Goal: Task Accomplishment & Management: Manage account settings

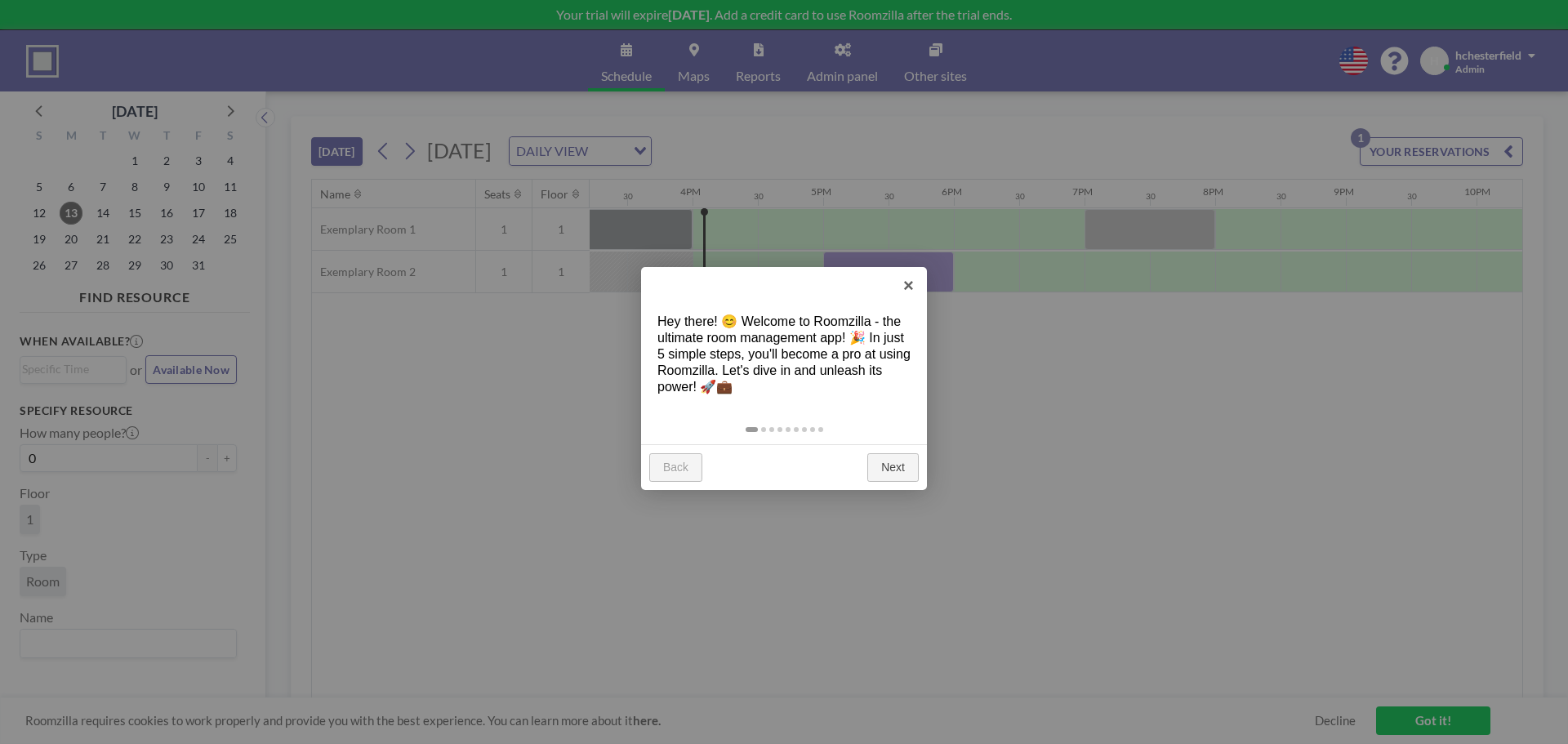
scroll to position [0, 2026]
click at [892, 479] on link "Next" at bounding box center [893, 468] width 52 height 30
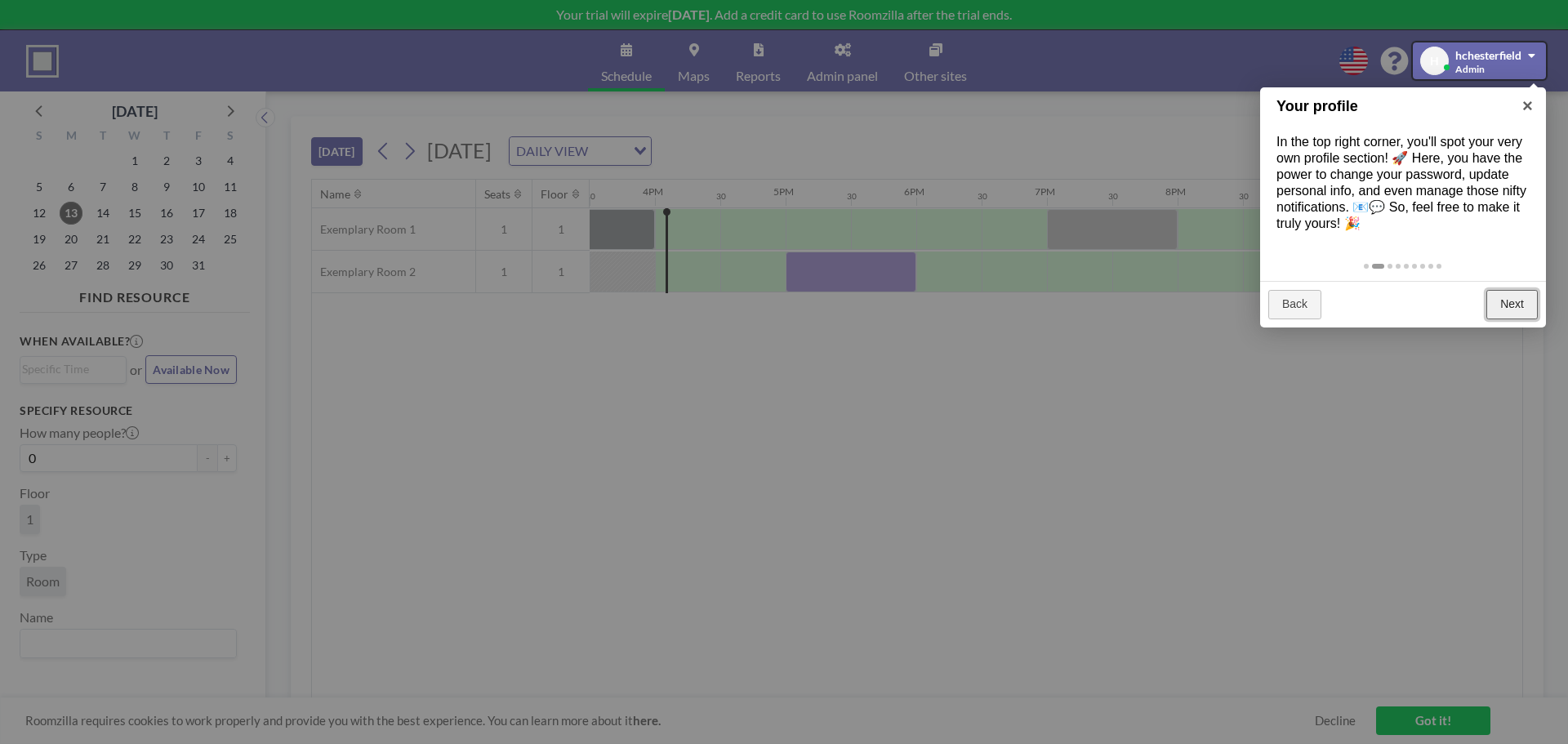
click at [1514, 307] on link "Next" at bounding box center [1512, 305] width 52 height 30
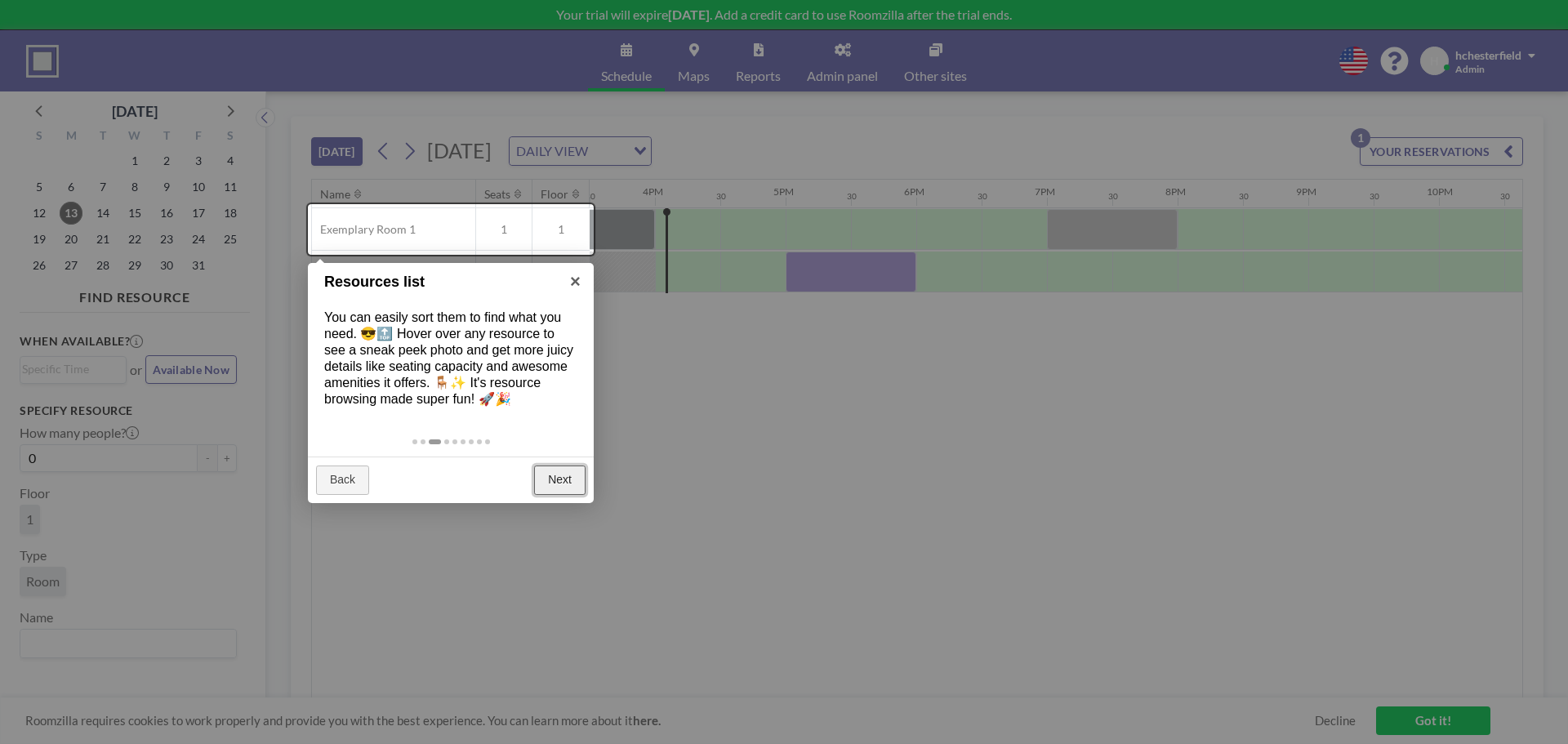
click at [563, 477] on link "Next" at bounding box center [560, 480] width 52 height 30
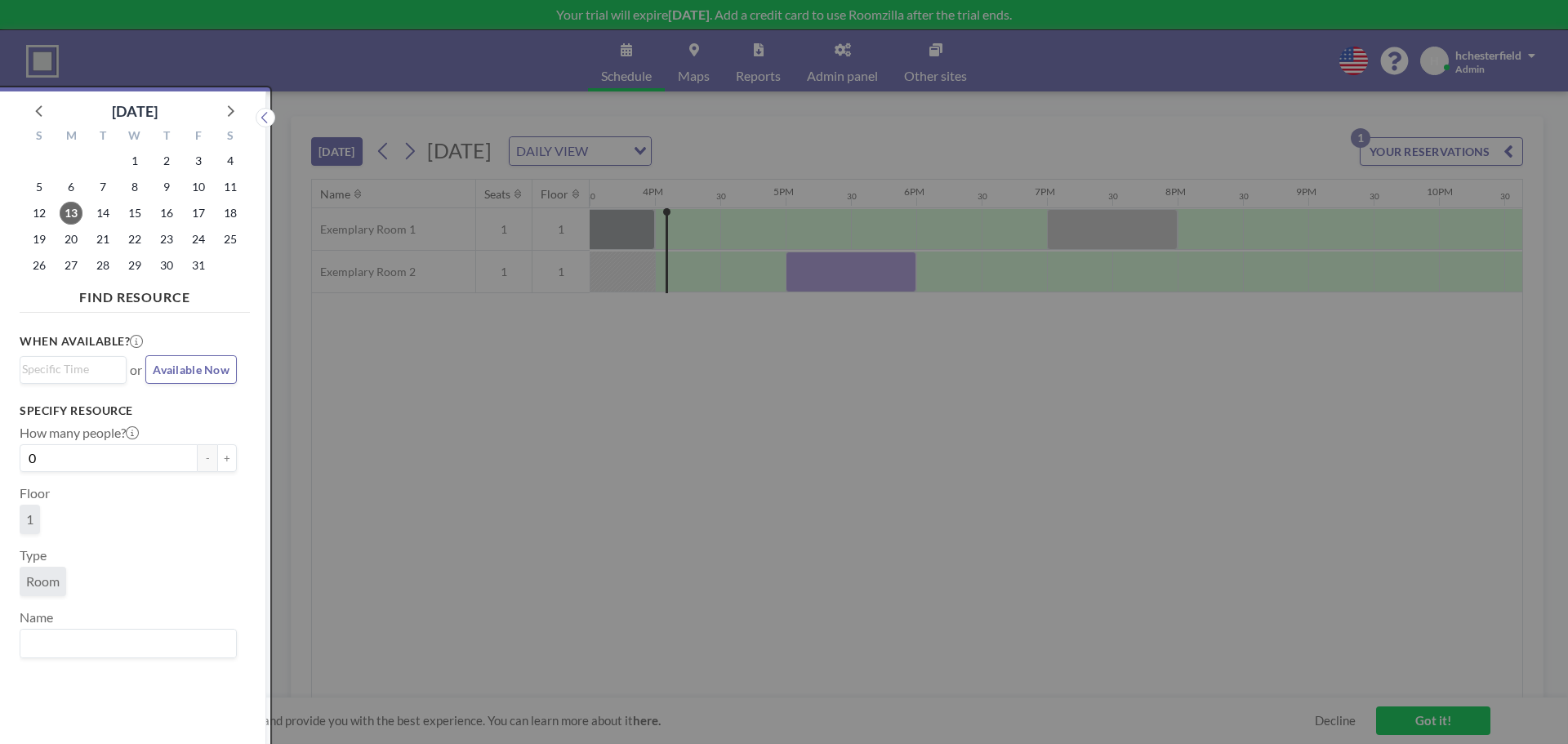
scroll to position [4, 0]
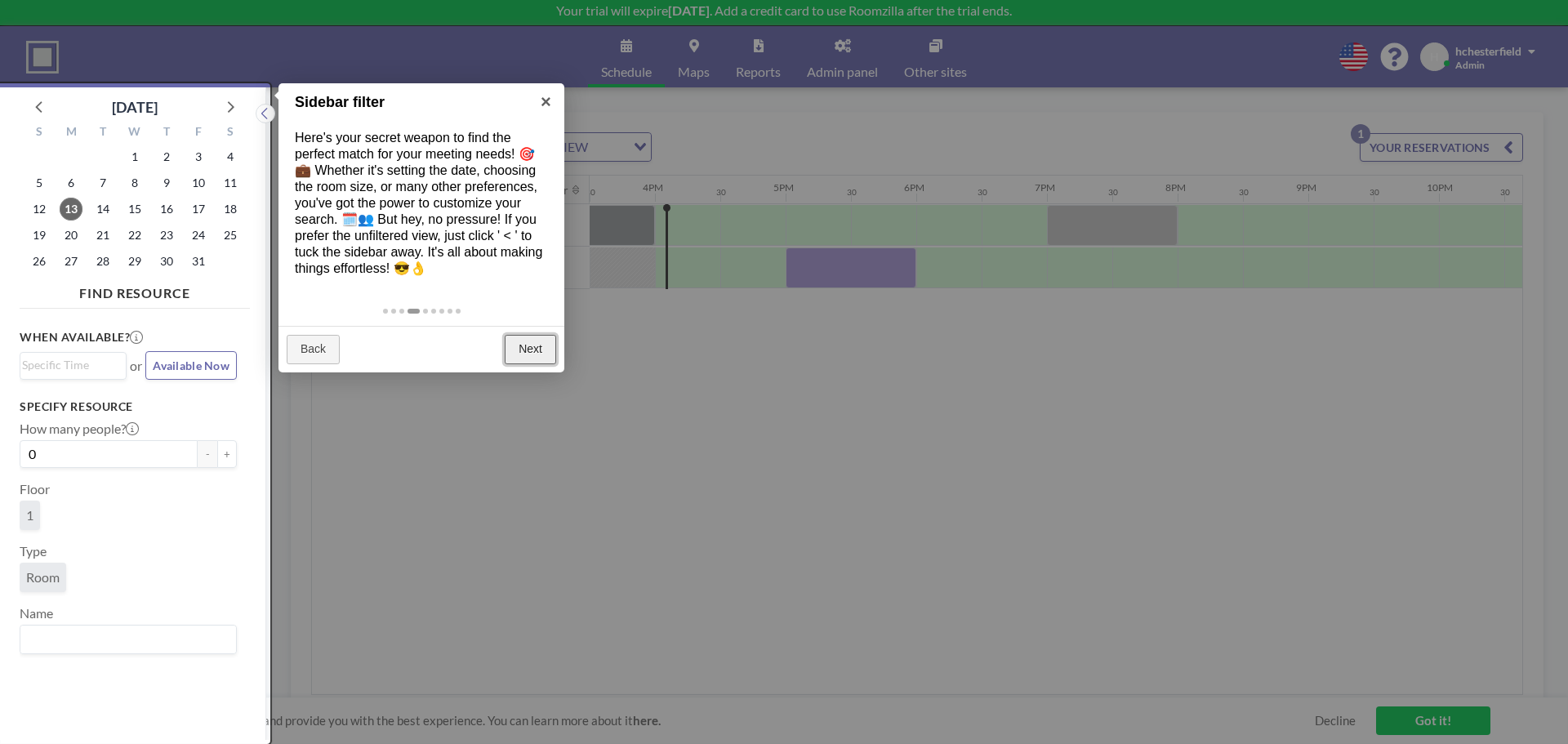
click at [550, 358] on link "Next" at bounding box center [531, 349] width 52 height 30
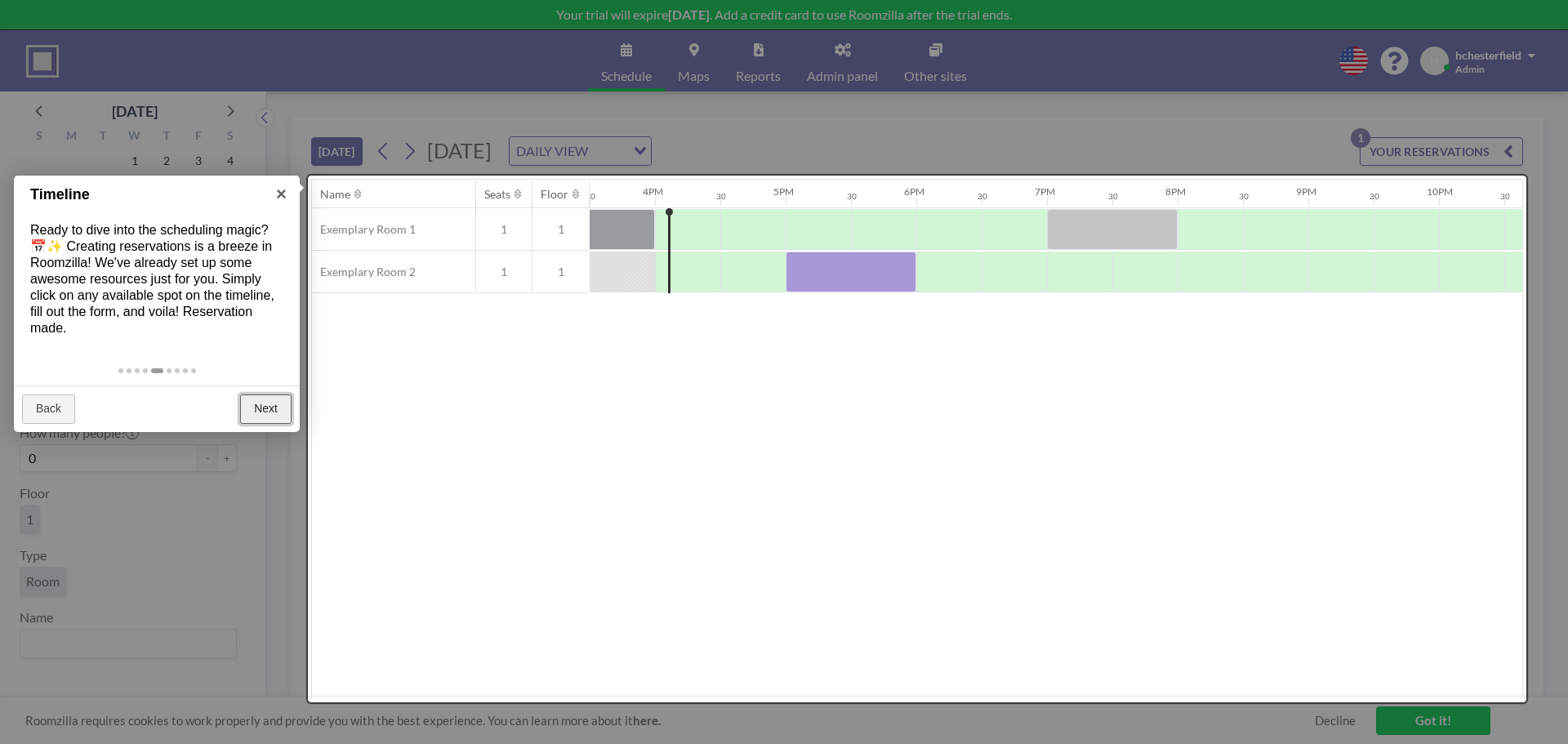
click at [252, 407] on link "Next" at bounding box center [266, 410] width 52 height 30
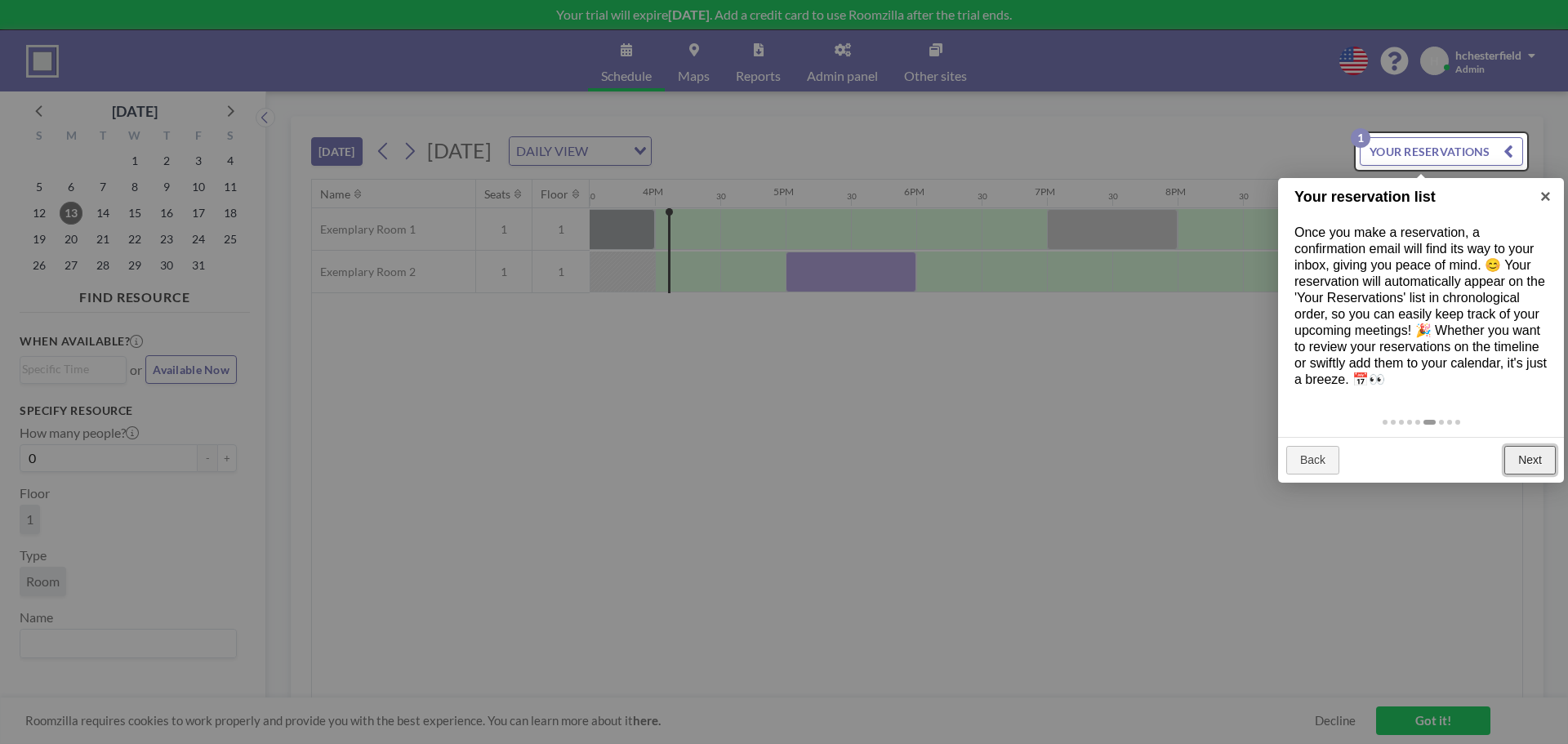
click at [1519, 458] on link "Next" at bounding box center [1531, 460] width 52 height 30
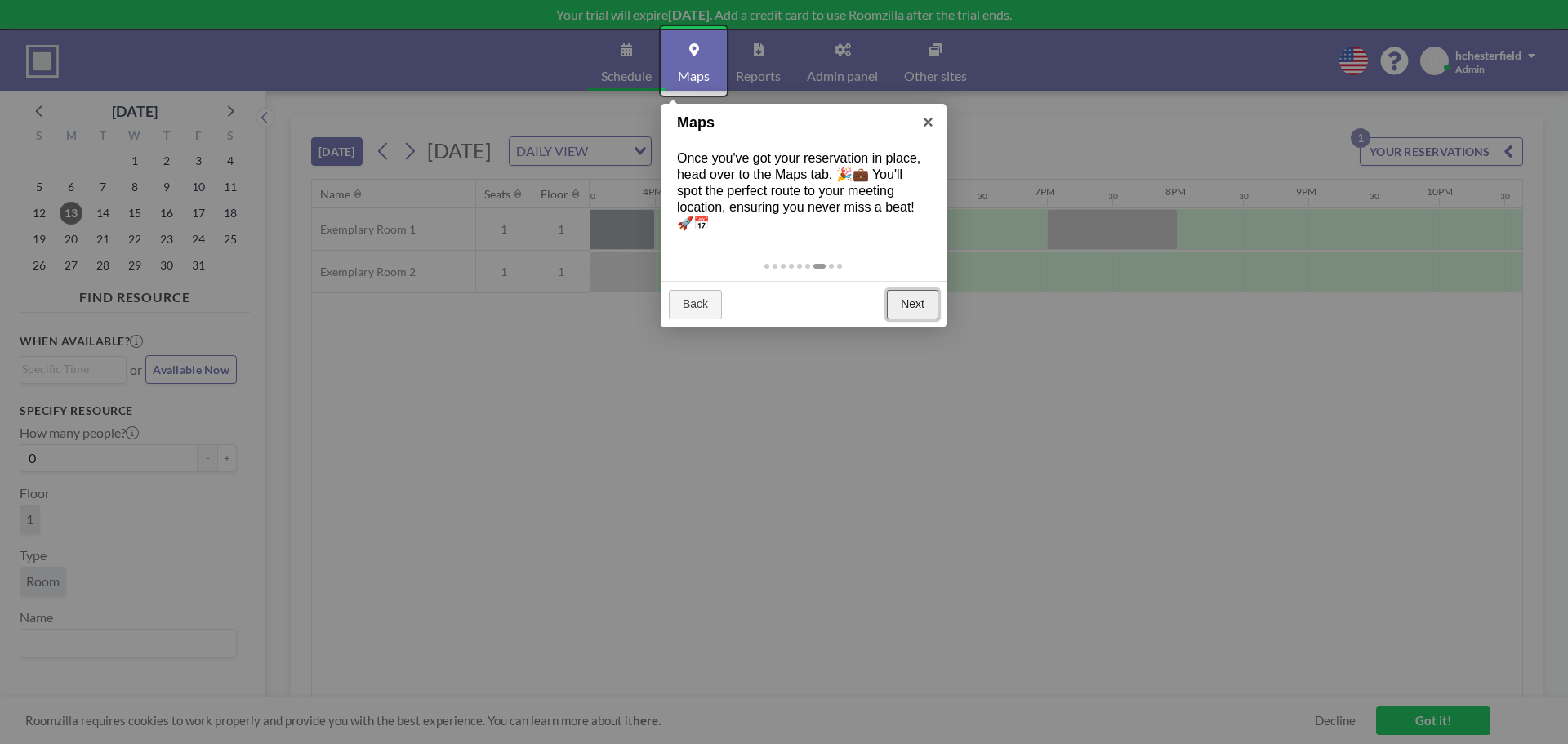
click at [914, 305] on link "Next" at bounding box center [913, 305] width 52 height 30
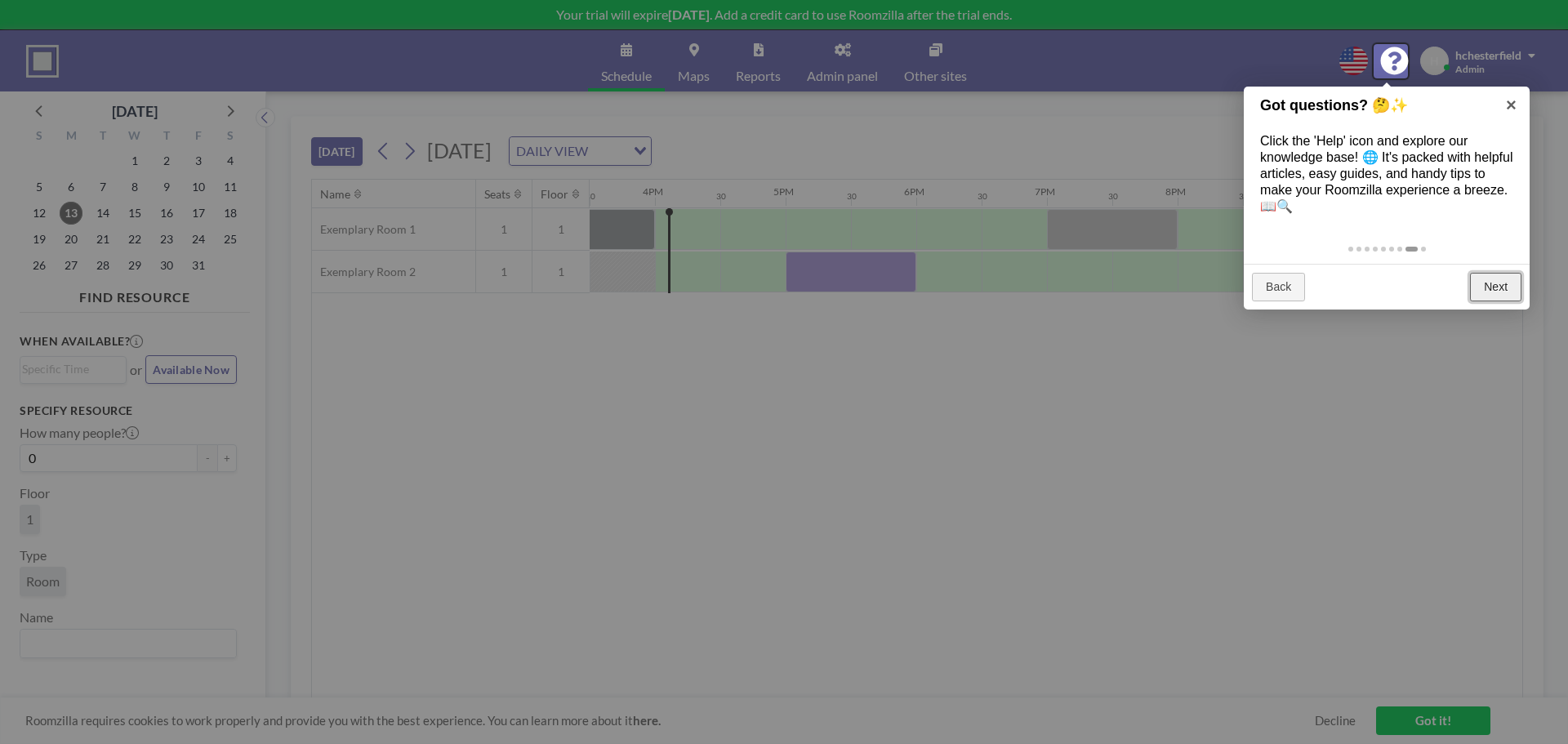
click at [1493, 284] on link "Next" at bounding box center [1497, 287] width 52 height 30
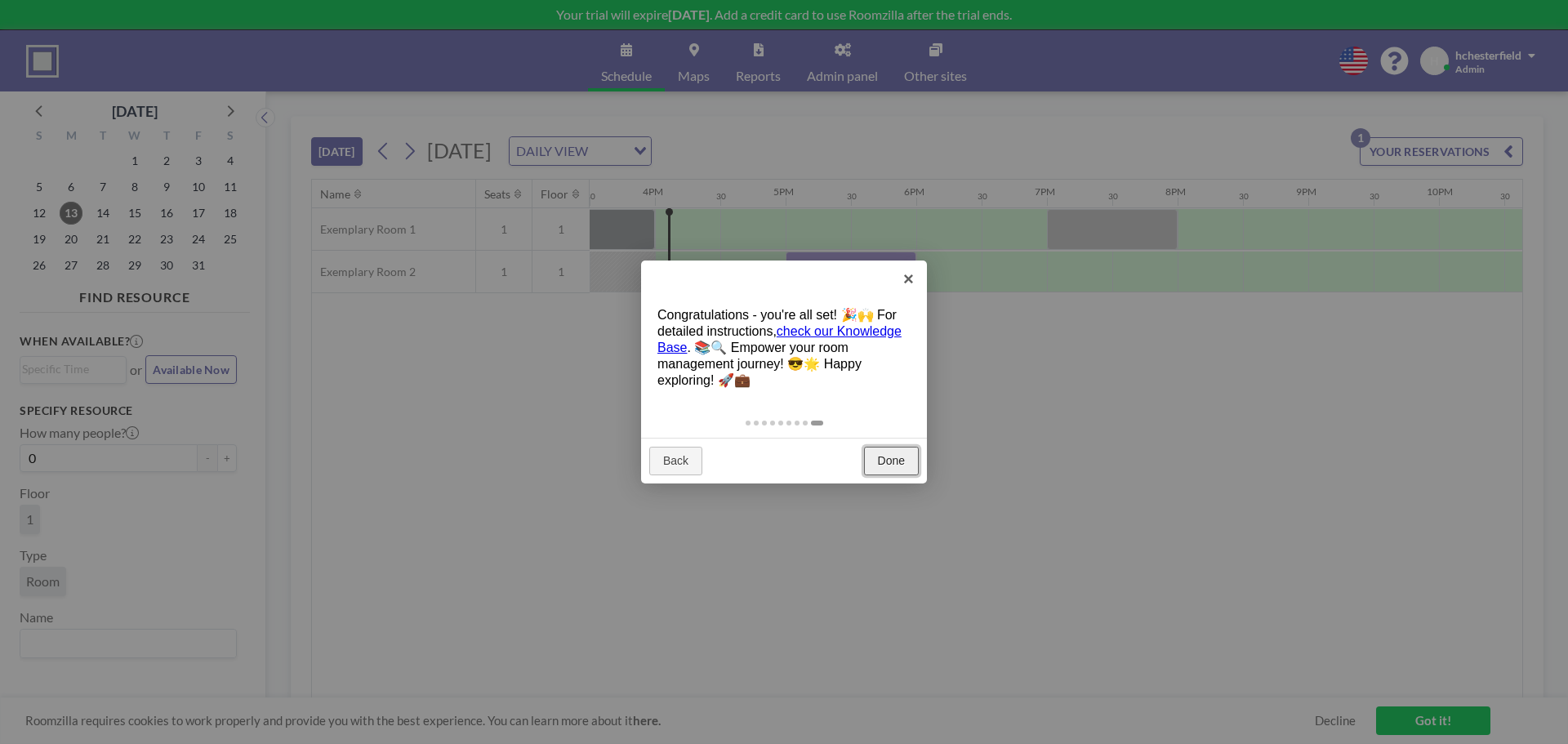
click at [892, 459] on link "Done" at bounding box center [891, 461] width 55 height 30
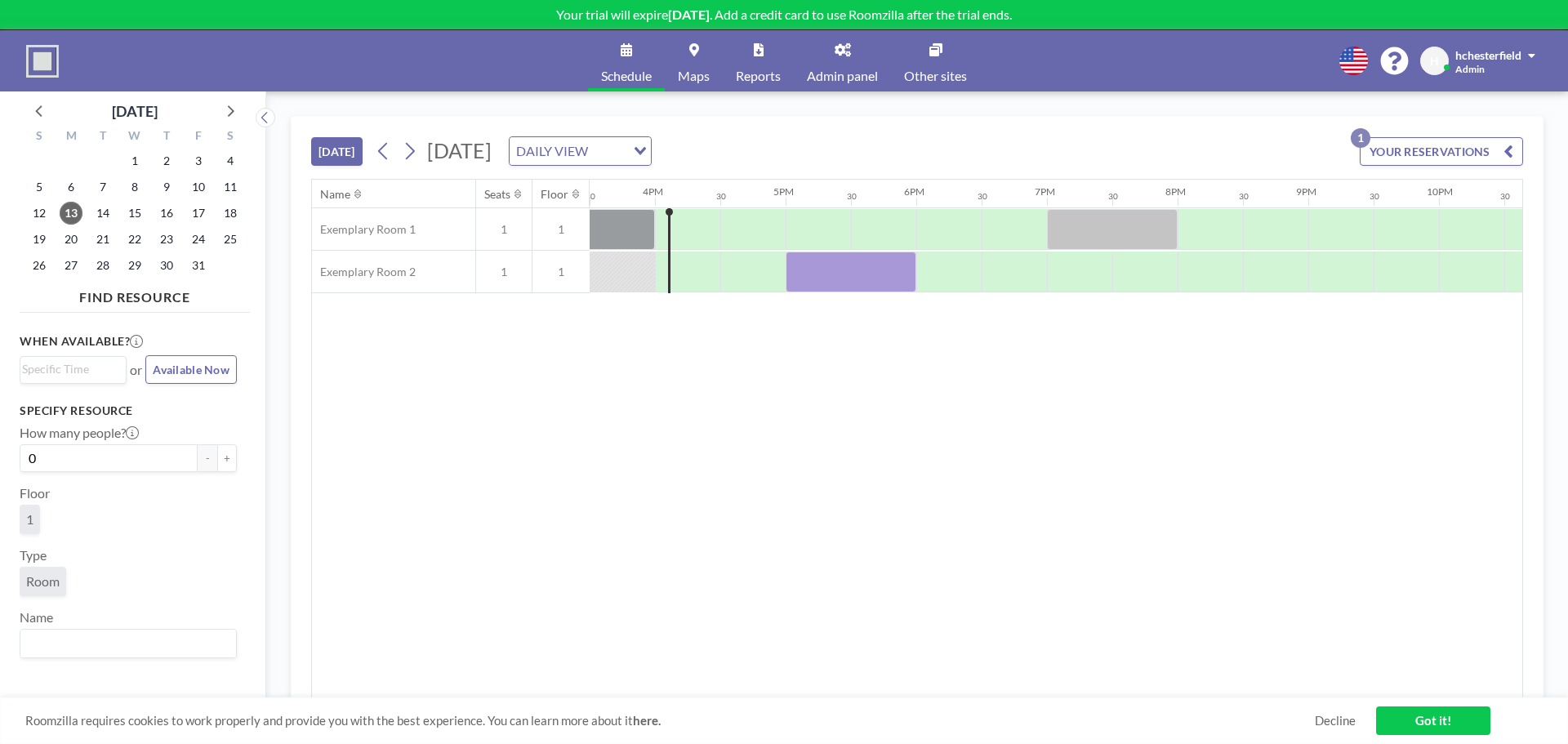
click at [1359, 55] on icon at bounding box center [1354, 60] width 29 height 29
click at [1373, 93] on li "English" at bounding box center [1362, 97] width 84 height 21
click at [1512, 73] on div "hchesterfield Admin" at bounding box center [1496, 60] width 80 height 29
click at [1385, 422] on div "Name Seats Floor 12AM 30 1AM 30 2AM 30 3AM 30 4AM 30 5AM 30 6AM 30 7AM 30 8AM 3…" at bounding box center [917, 439] width 1210 height 519
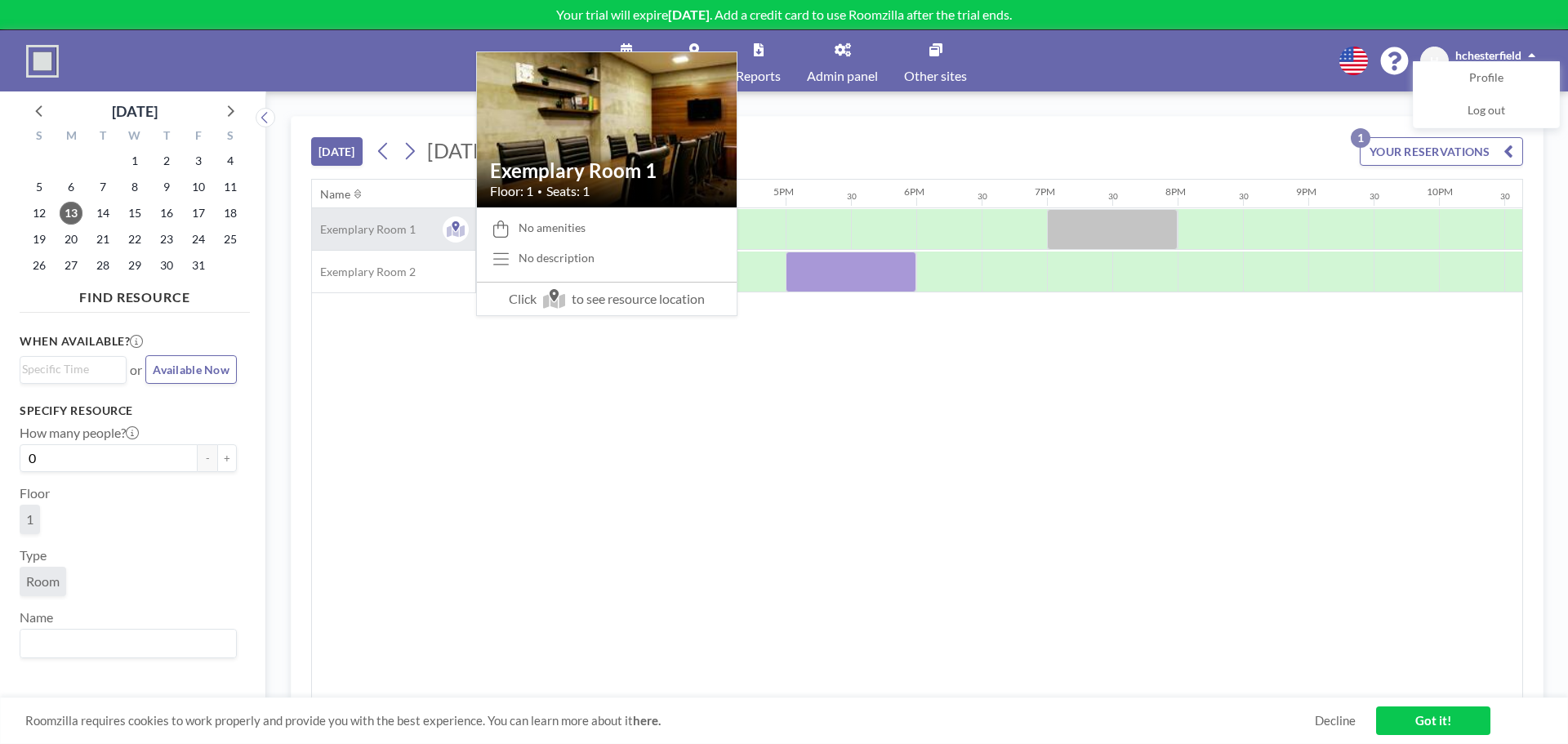
click at [381, 224] on span "Exemplary Room 1" at bounding box center [364, 230] width 104 height 15
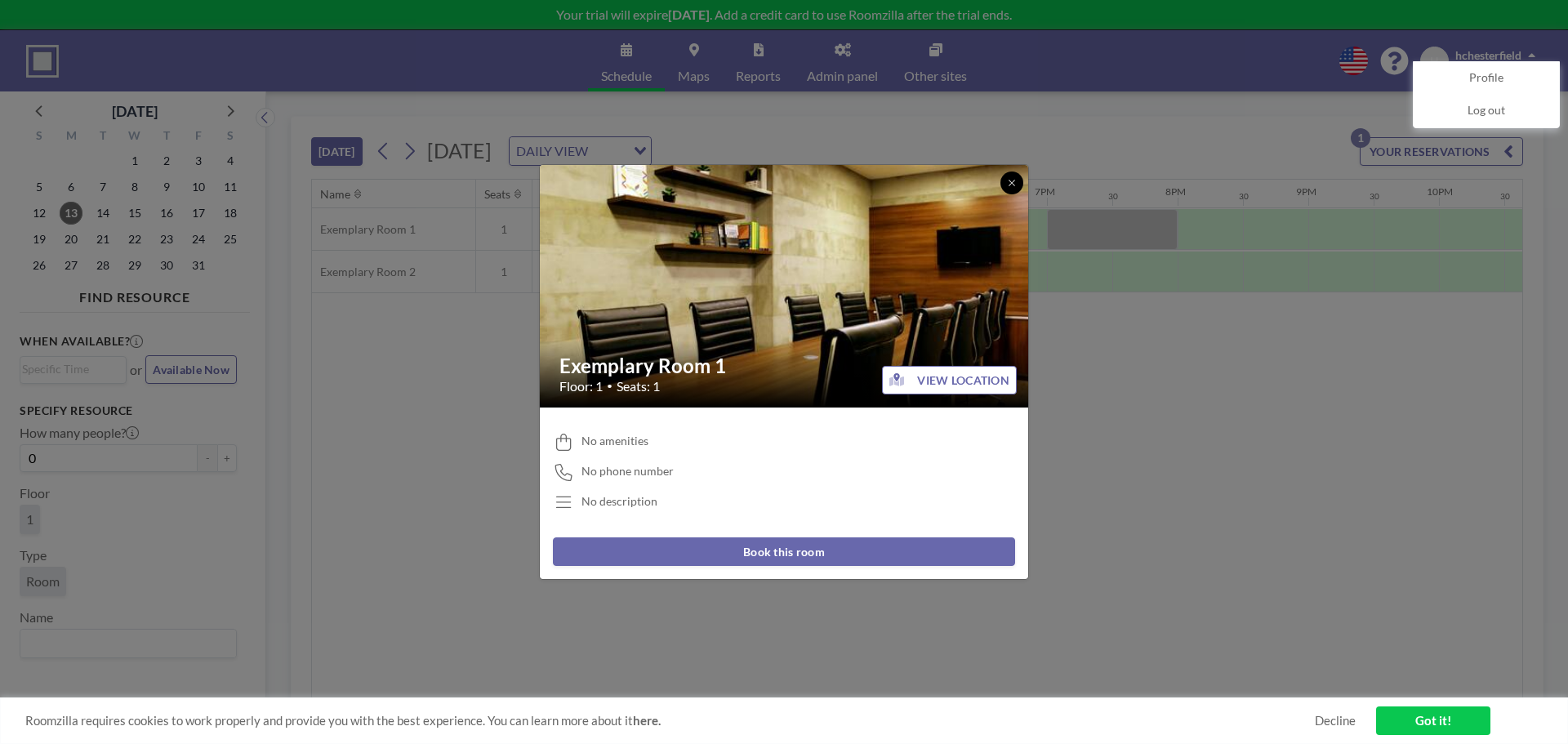
click at [1009, 182] on icon at bounding box center [1012, 183] width 10 height 10
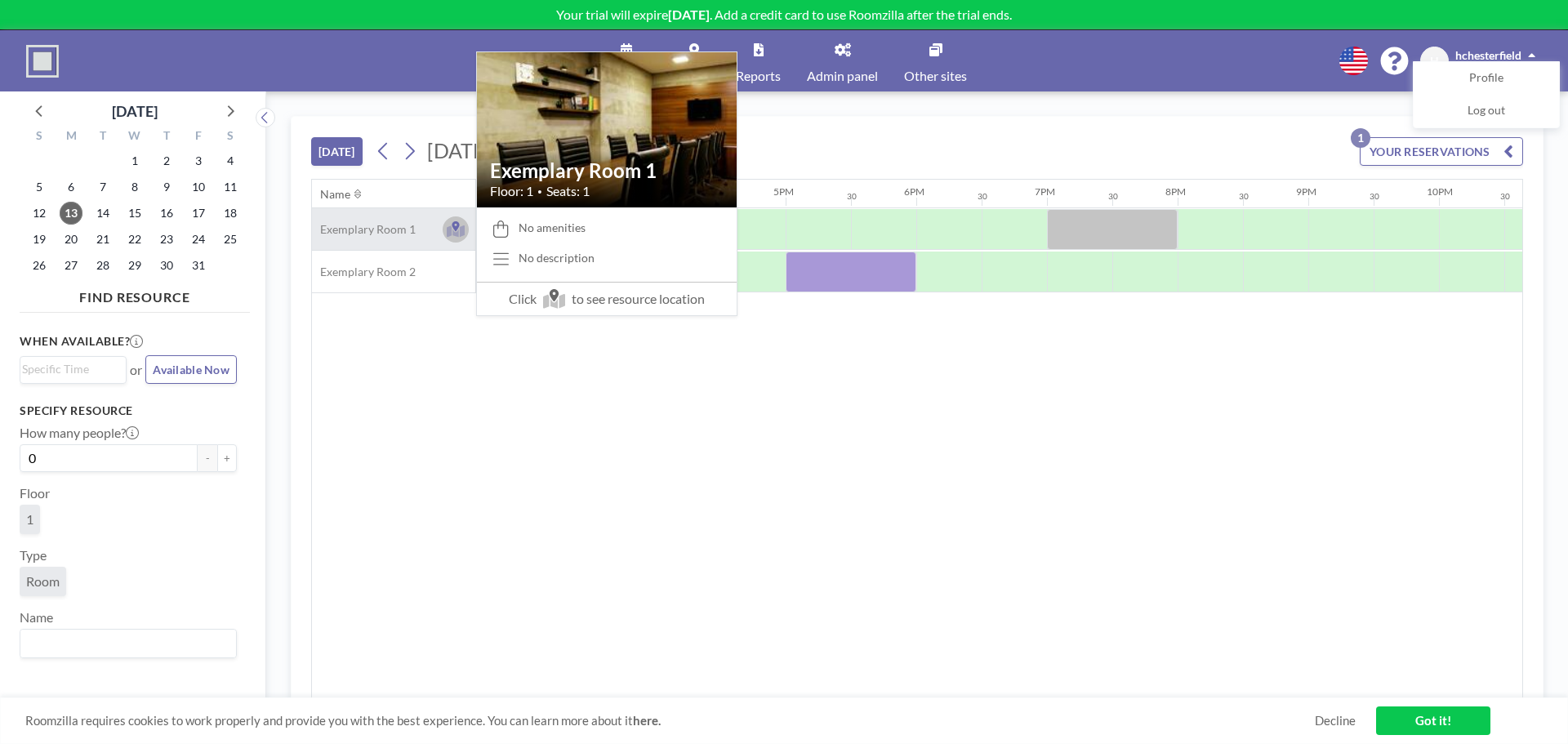
click at [450, 227] on icon at bounding box center [456, 230] width 19 height 12
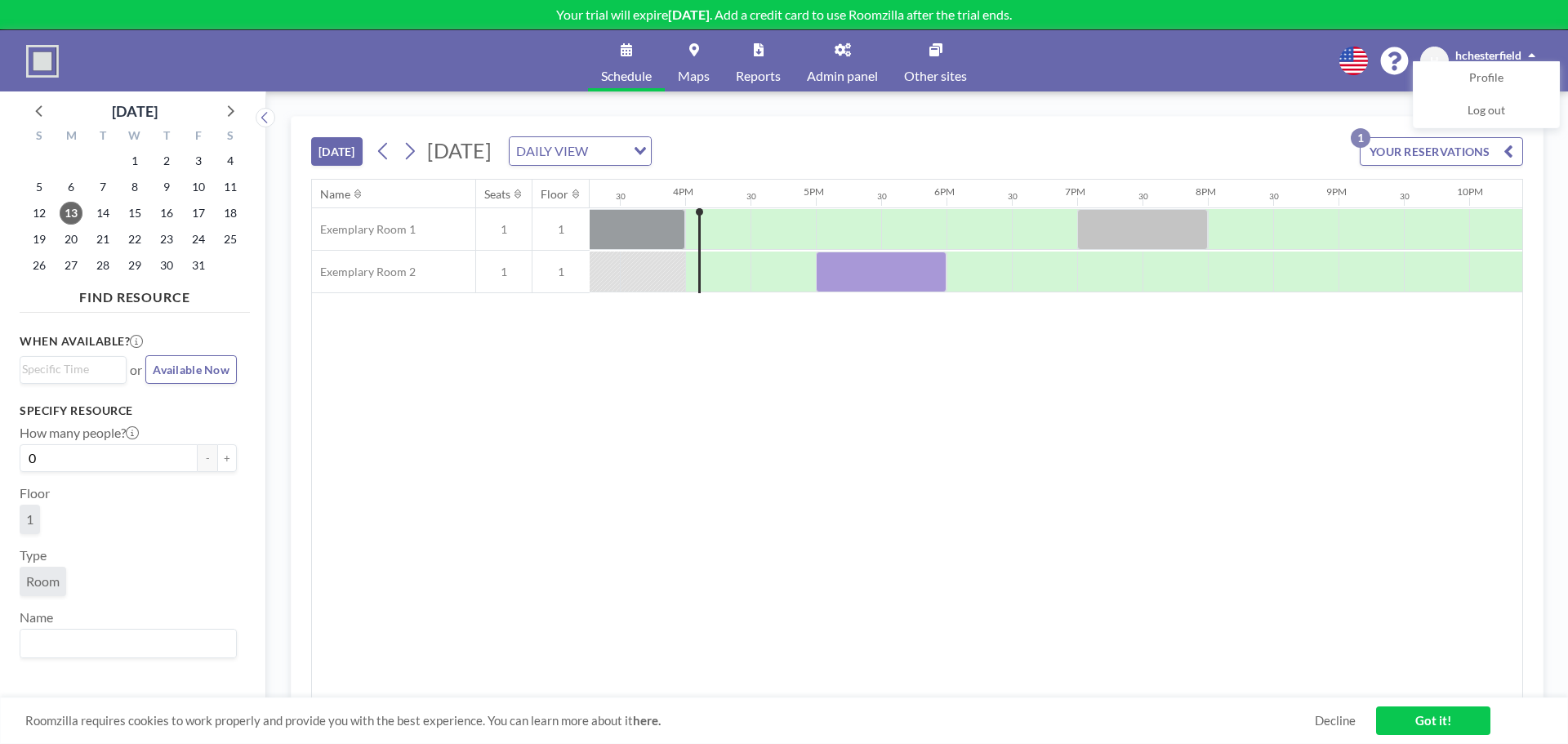
scroll to position [0, 2026]
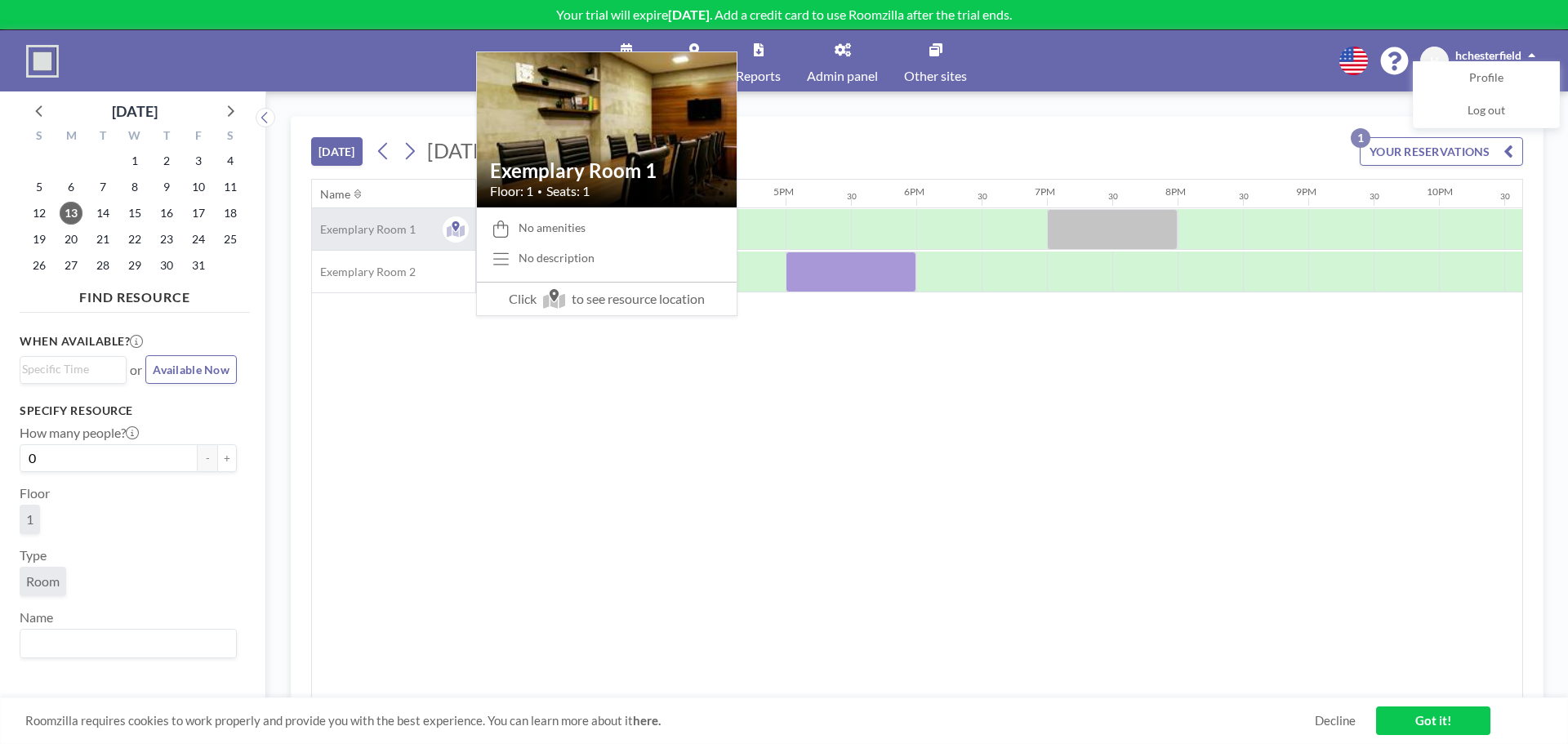
click at [416, 229] on div "Exemplary Room 1" at bounding box center [394, 229] width 163 height 42
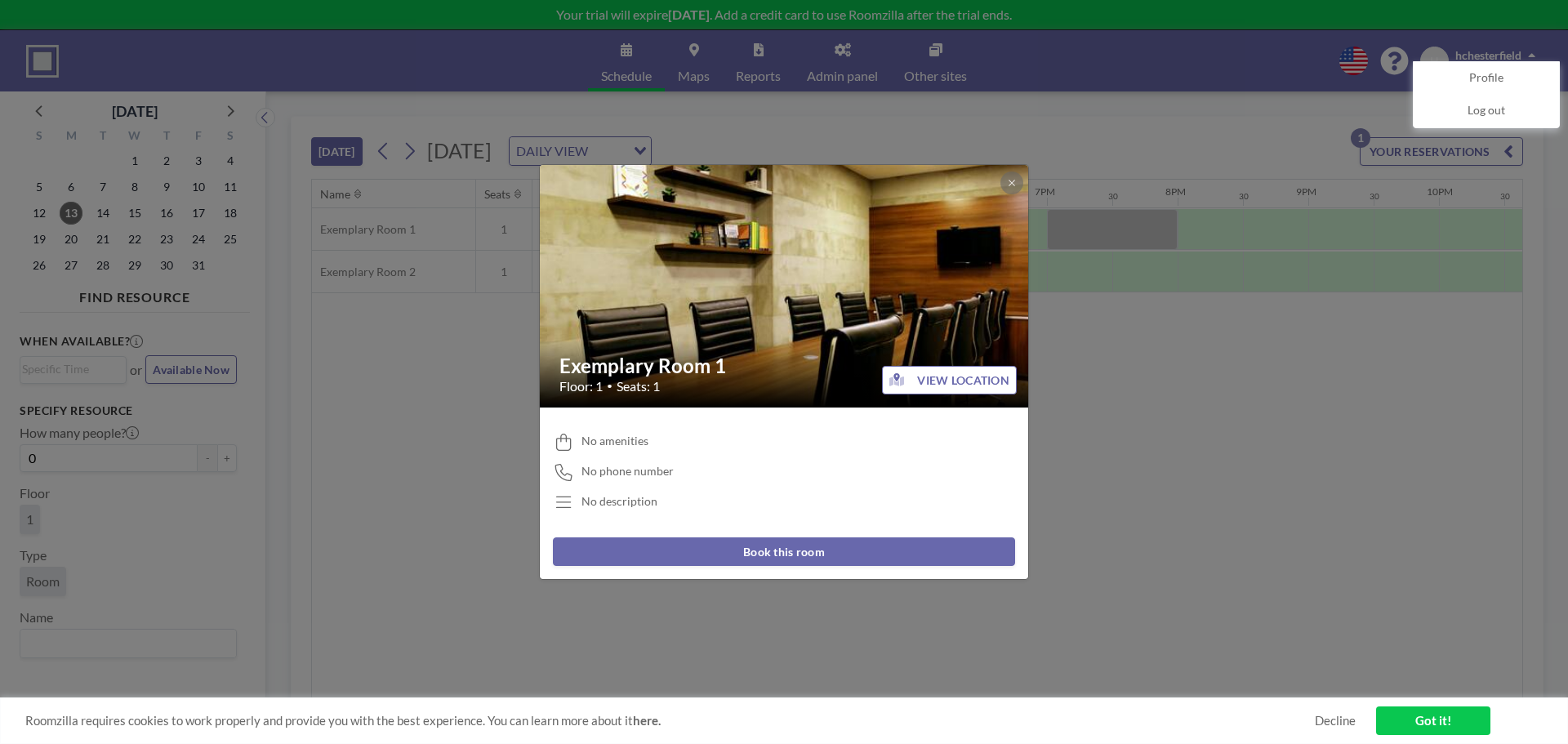
click at [556, 493] on div "No amenities No phone number No description" at bounding box center [784, 473] width 462 height 105
click at [567, 503] on icon at bounding box center [564, 502] width 22 height 18
click at [625, 510] on div "No description" at bounding box center [784, 502] width 462 height 18
click at [1009, 187] on icon at bounding box center [1012, 183] width 10 height 10
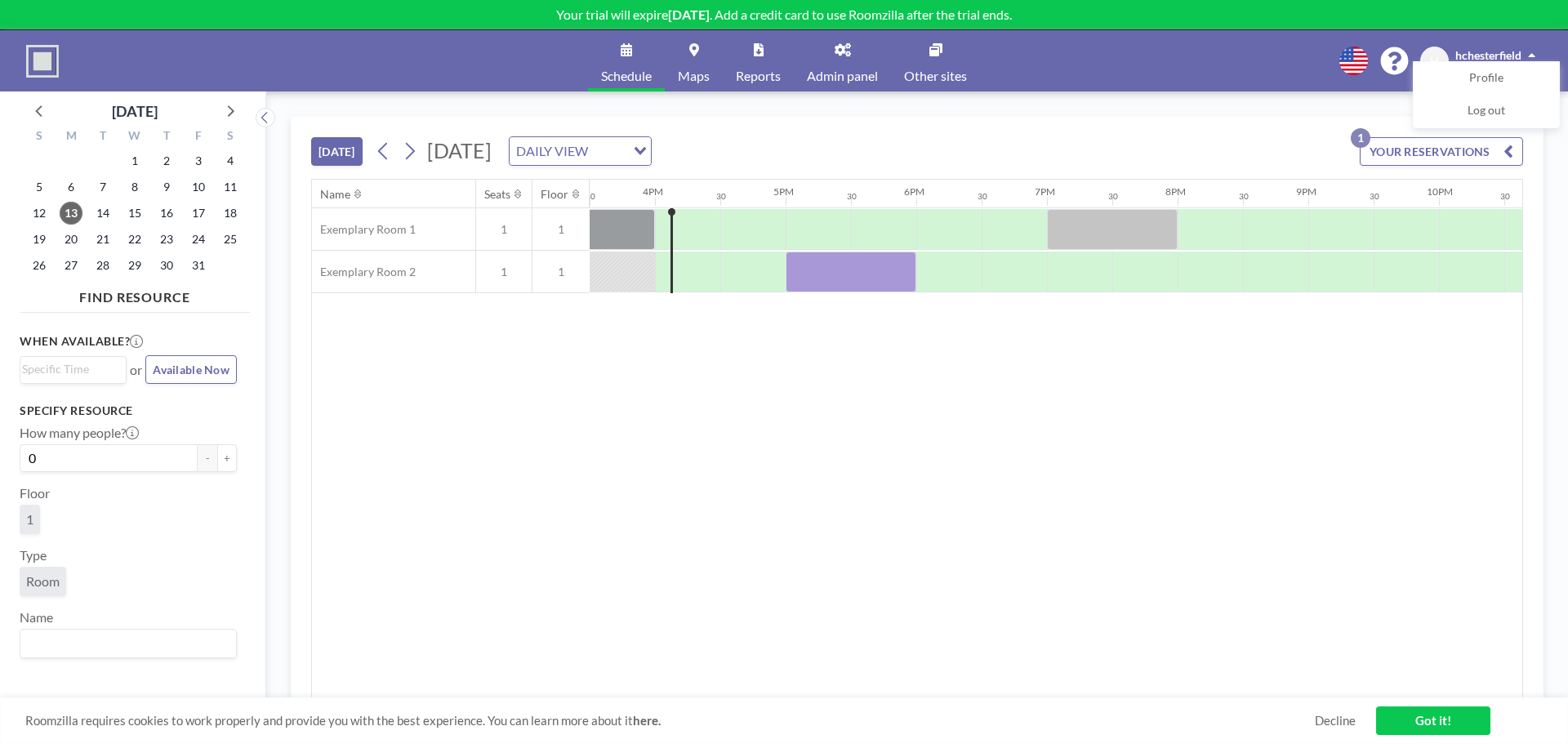
click at [860, 58] on link "Admin panel" at bounding box center [842, 61] width 97 height 61
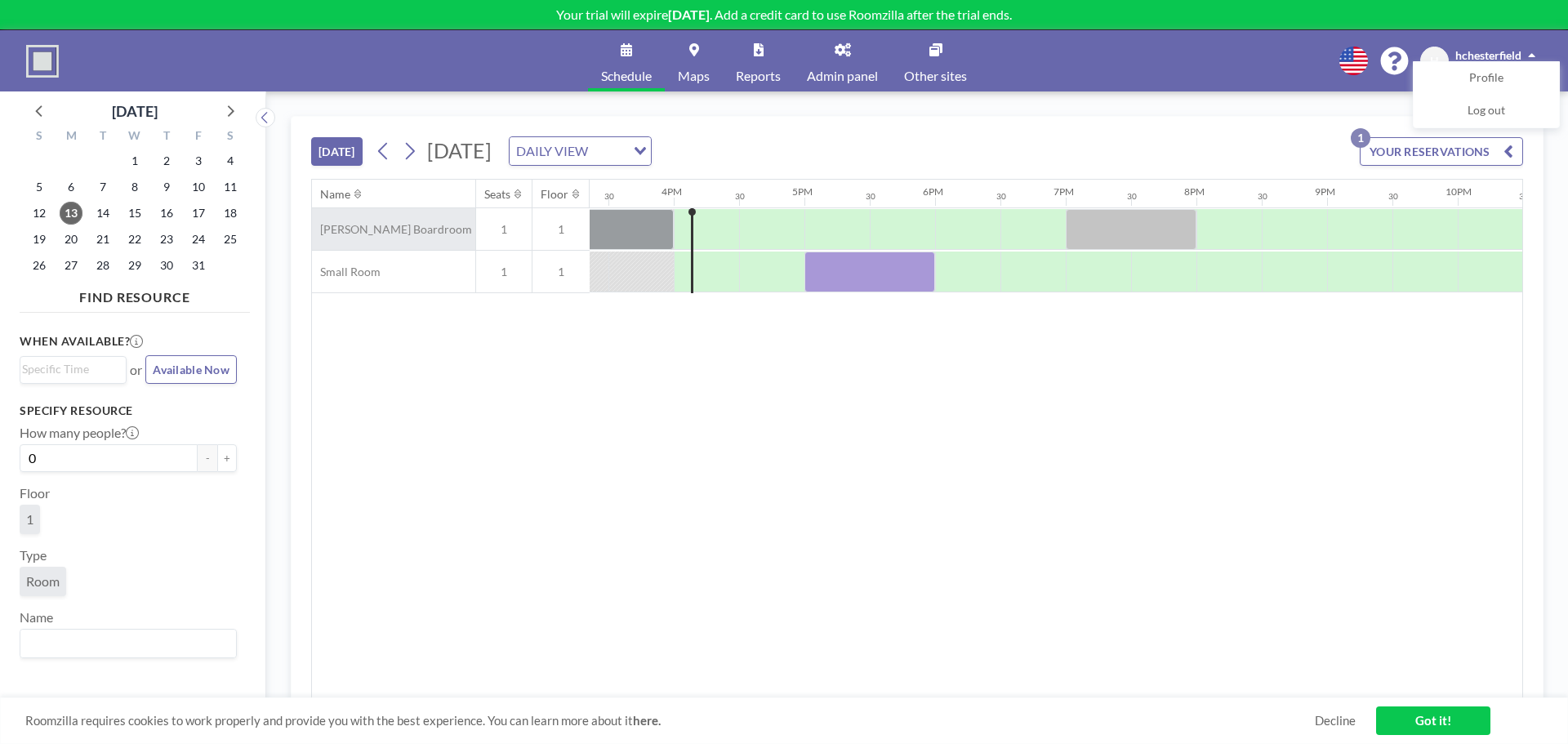
scroll to position [0, 2026]
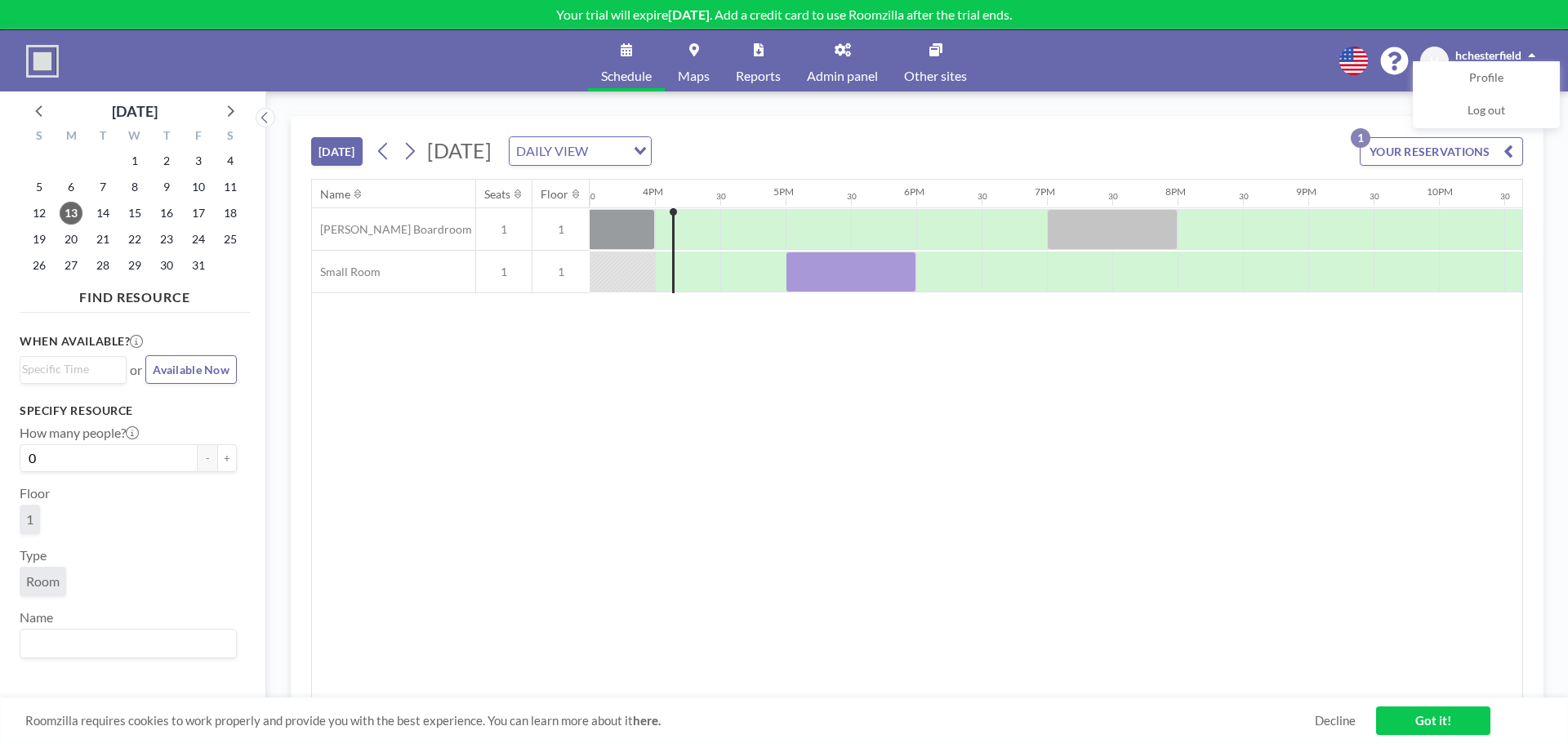
click at [860, 60] on link "Admin panel" at bounding box center [842, 61] width 97 height 61
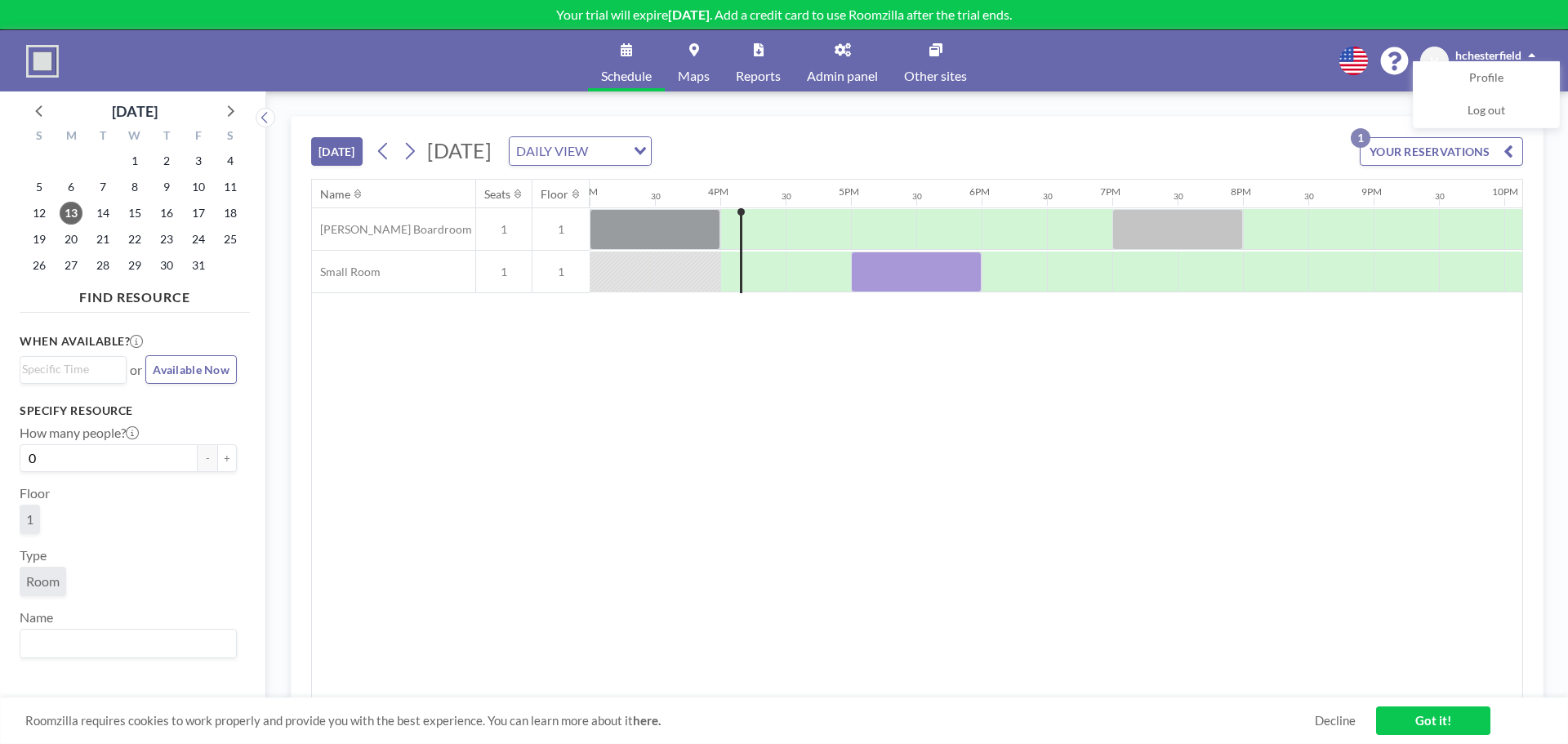
scroll to position [0, 2026]
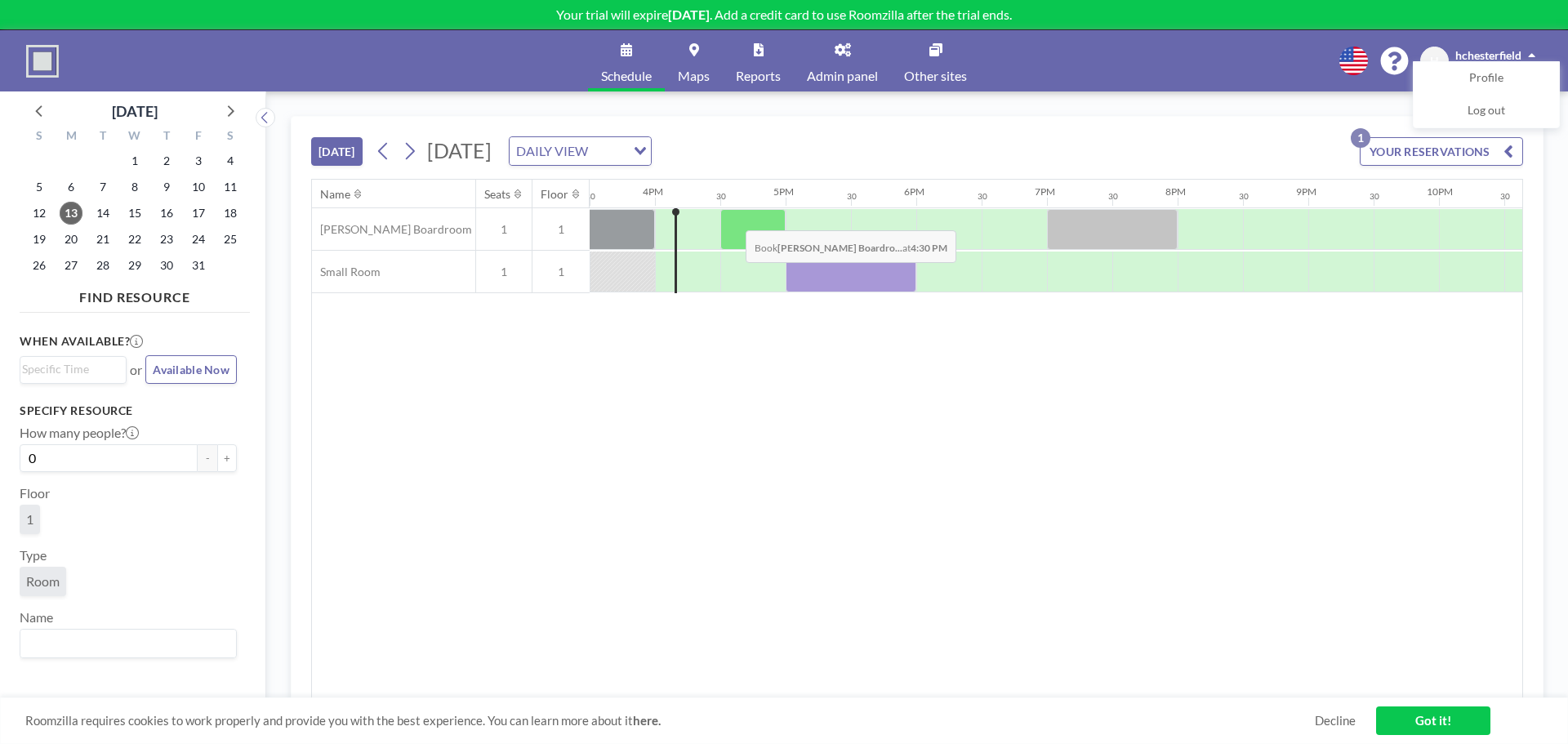
click at [734, 217] on div at bounding box center [752, 230] width 66 height 41
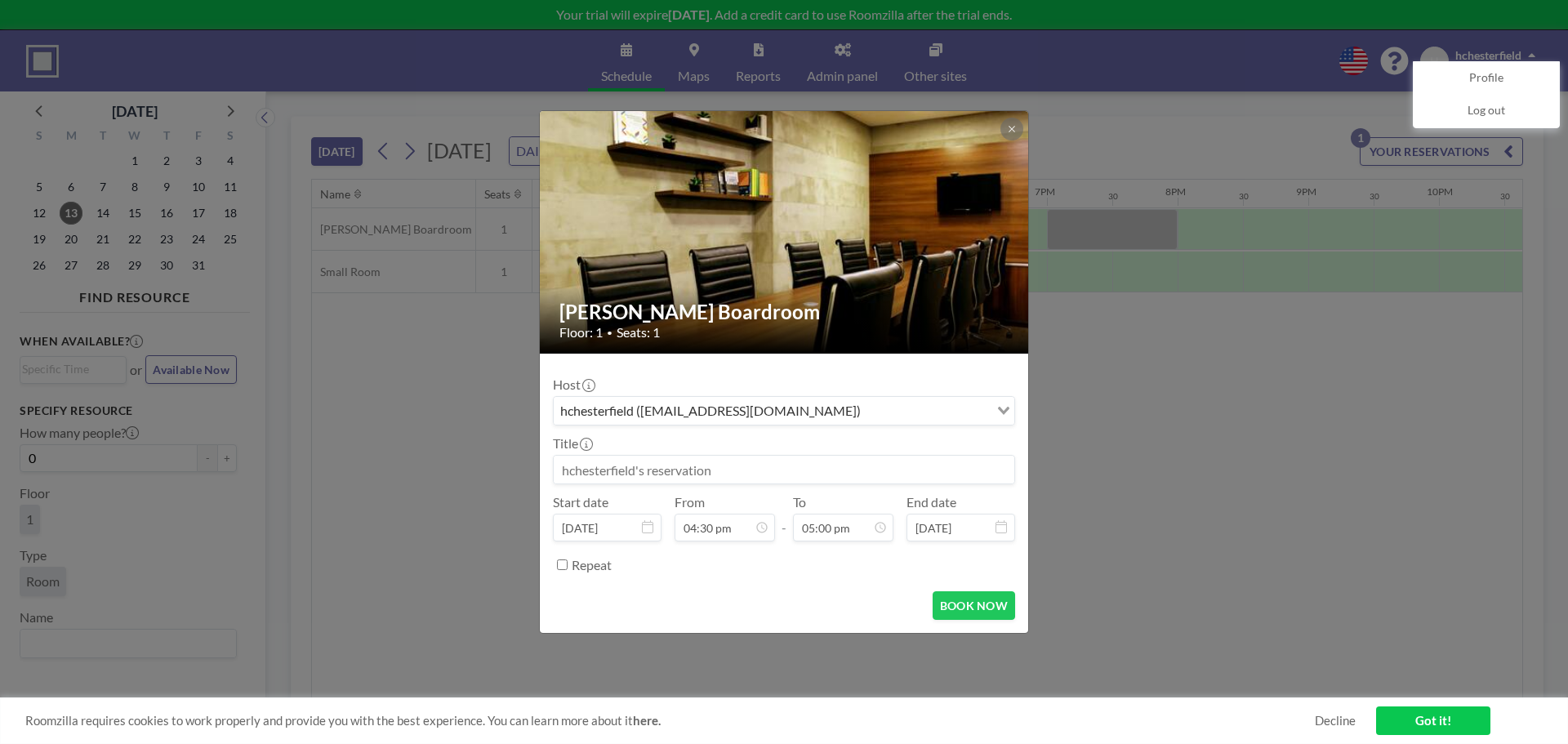
click at [740, 415] on div "hchesterfield (hchesterfield@medleygroup.com.au)" at bounding box center [772, 409] width 436 height 24
click at [740, 415] on input "Search for option" at bounding box center [774, 410] width 438 height 21
click at [761, 383] on div "Host hchesterfield (hchesterfield@medleygroup.com.au) Loading..." at bounding box center [784, 400] width 462 height 49
click at [978, 599] on button "BOOK NOW" at bounding box center [974, 605] width 82 height 29
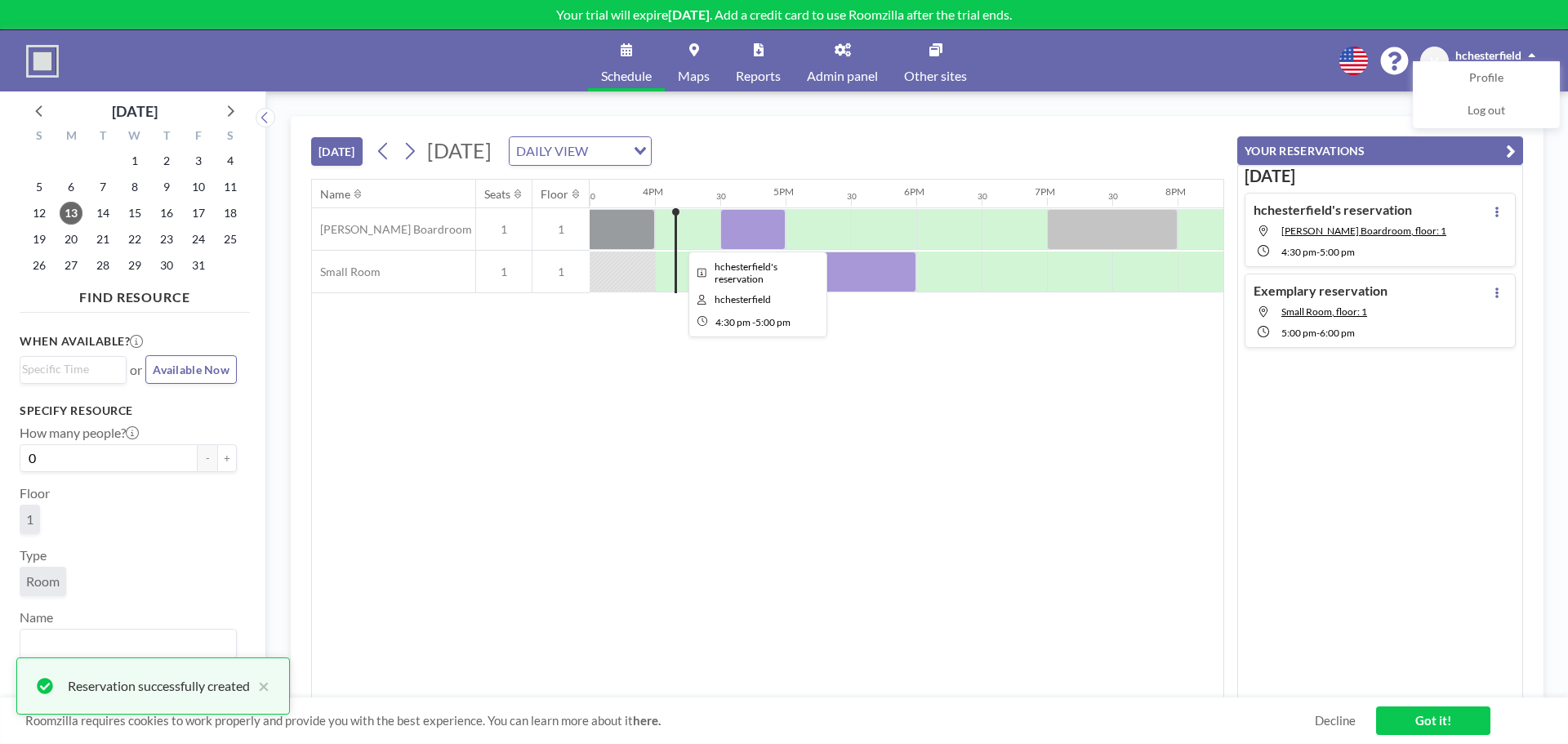
click at [756, 227] on div at bounding box center [752, 230] width 66 height 41
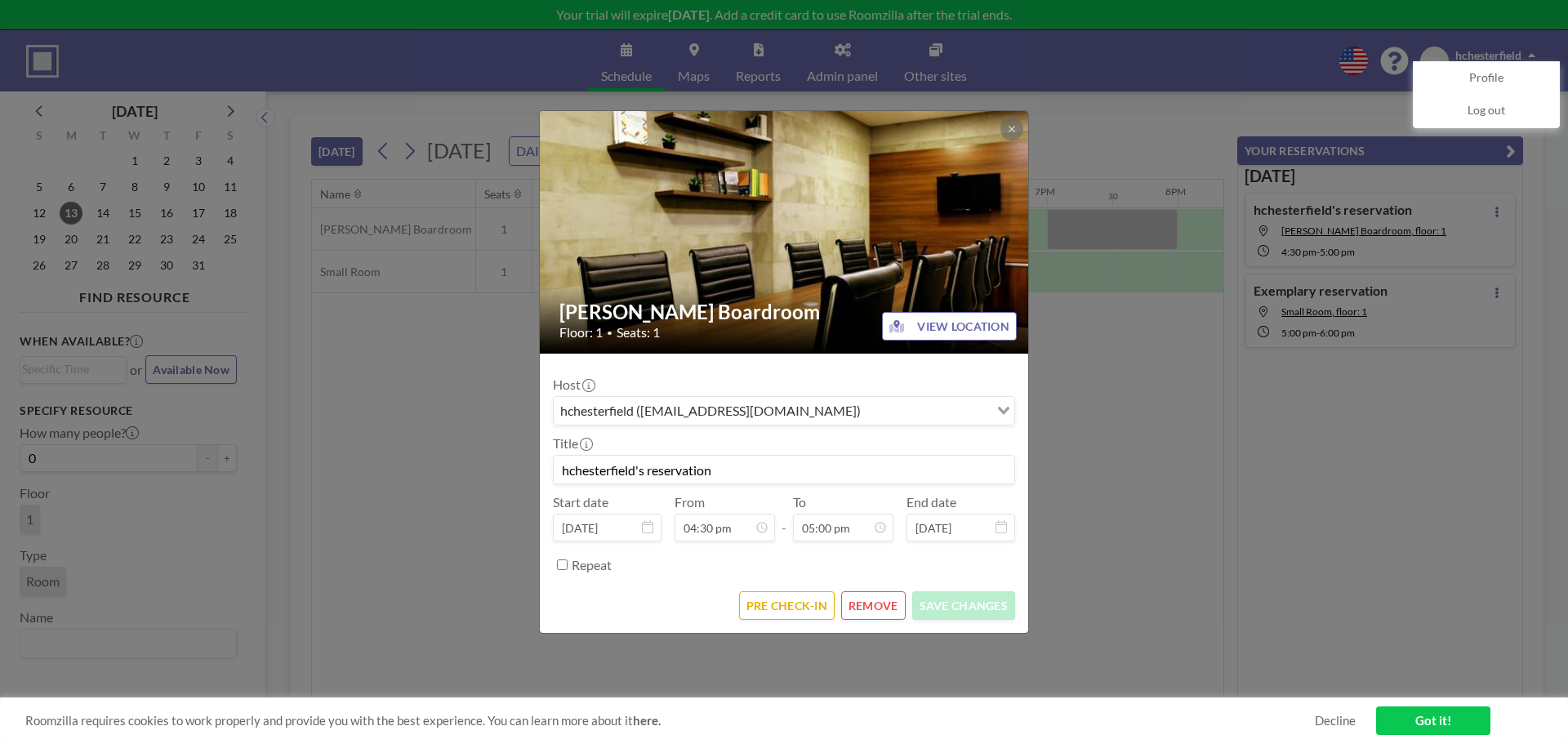
click at [651, 467] on input "hchesterfield's reservation" at bounding box center [784, 470] width 461 height 28
drag, startPoint x: 738, startPoint y: 472, endPoint x: 554, endPoint y: 470, distance: 184.0
click at [554, 470] on input "hchesterfield's reservation" at bounding box center [784, 470] width 461 height 28
type input "H"
type input "Test"
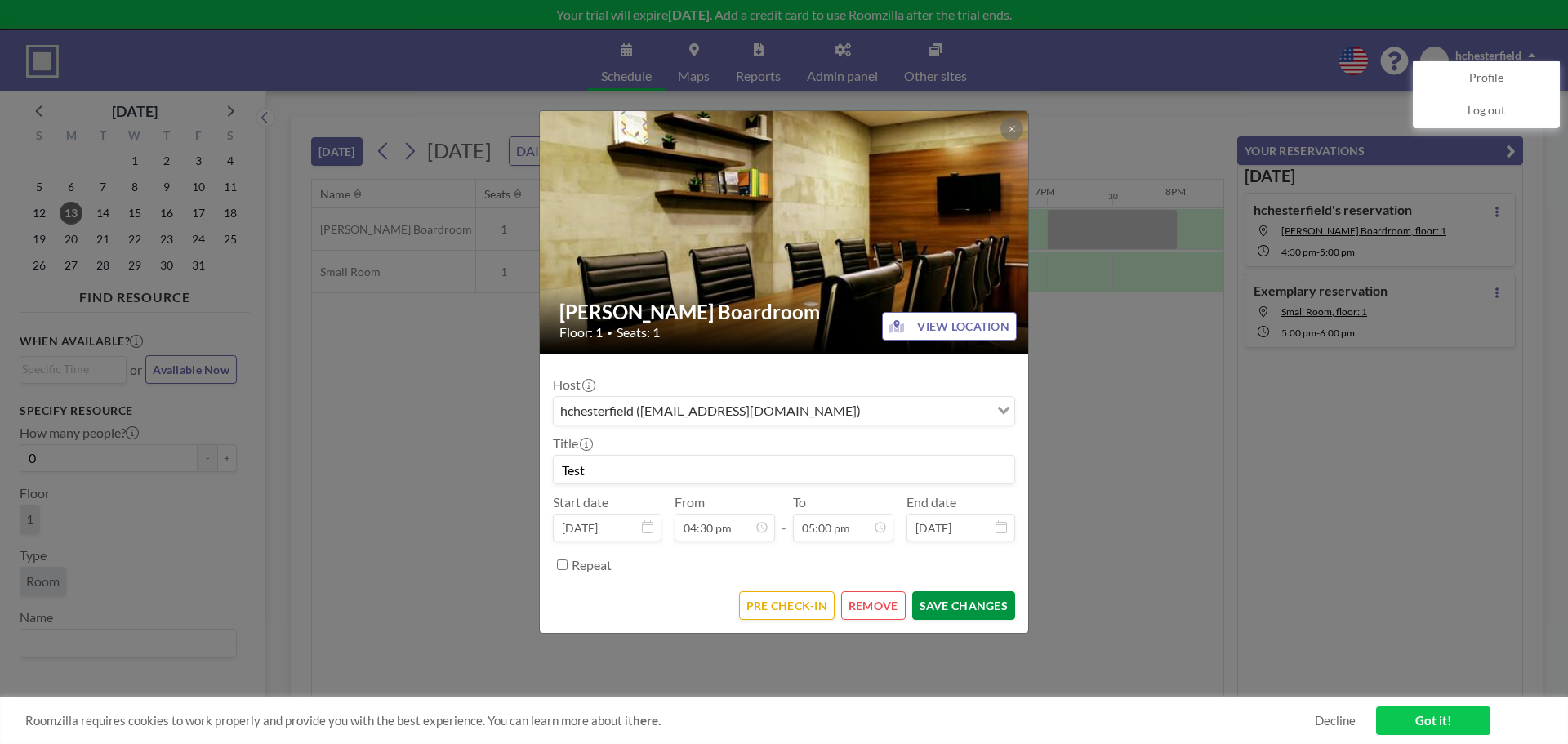
click at [955, 614] on button "SAVE CHANGES" at bounding box center [964, 605] width 103 height 29
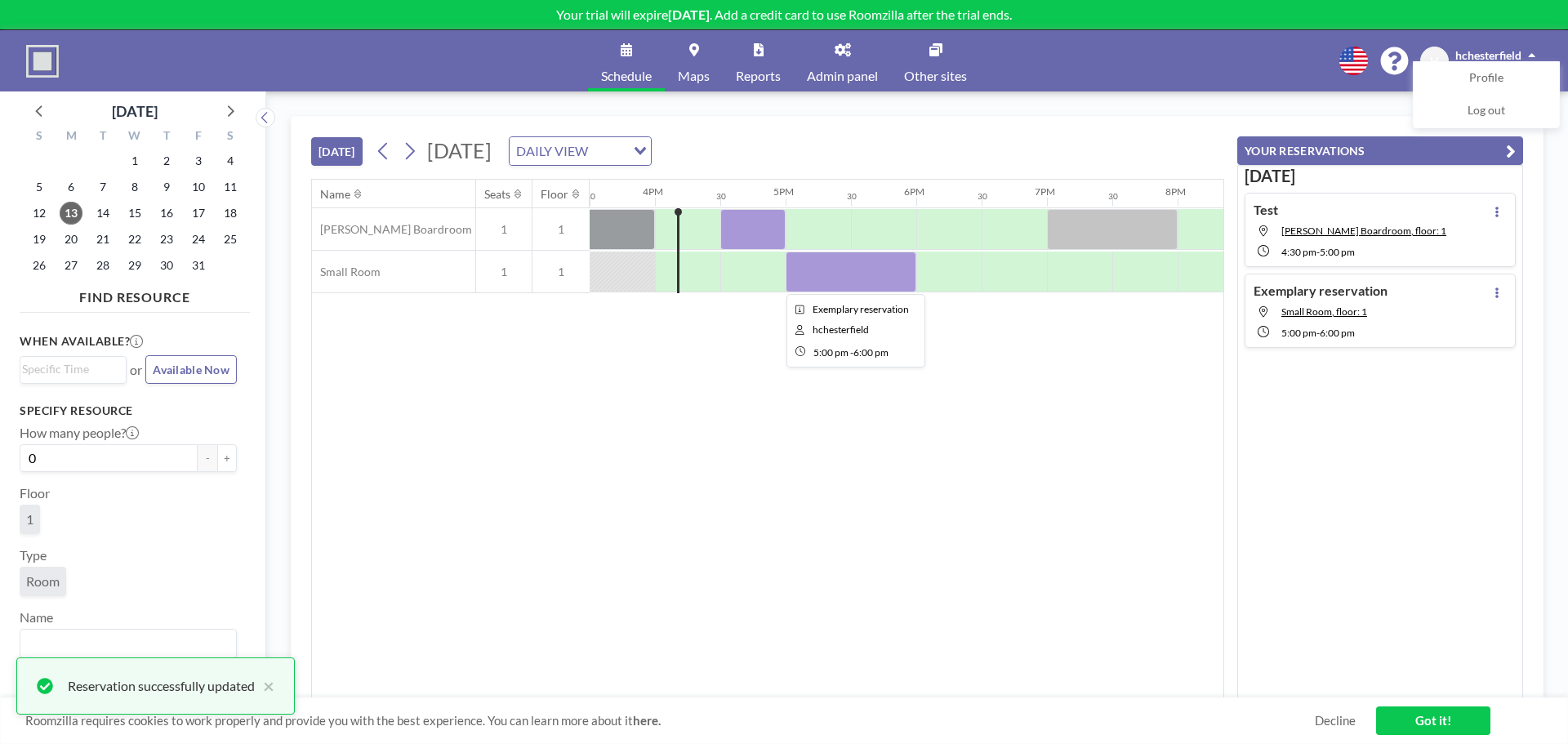
click at [847, 259] on div at bounding box center [851, 271] width 131 height 41
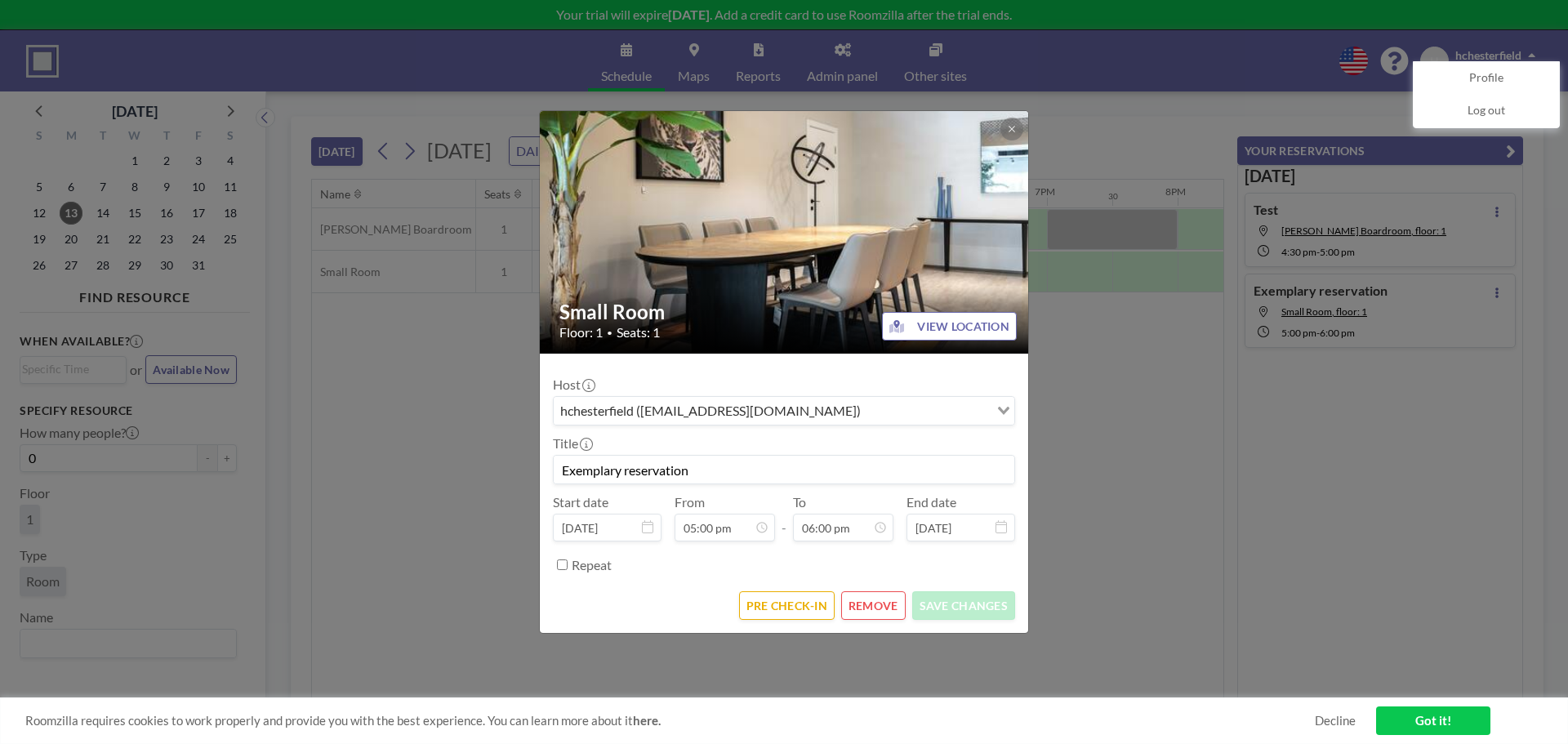
scroll to position [1046, 0]
click at [1006, 132] on button at bounding box center [1012, 129] width 23 height 23
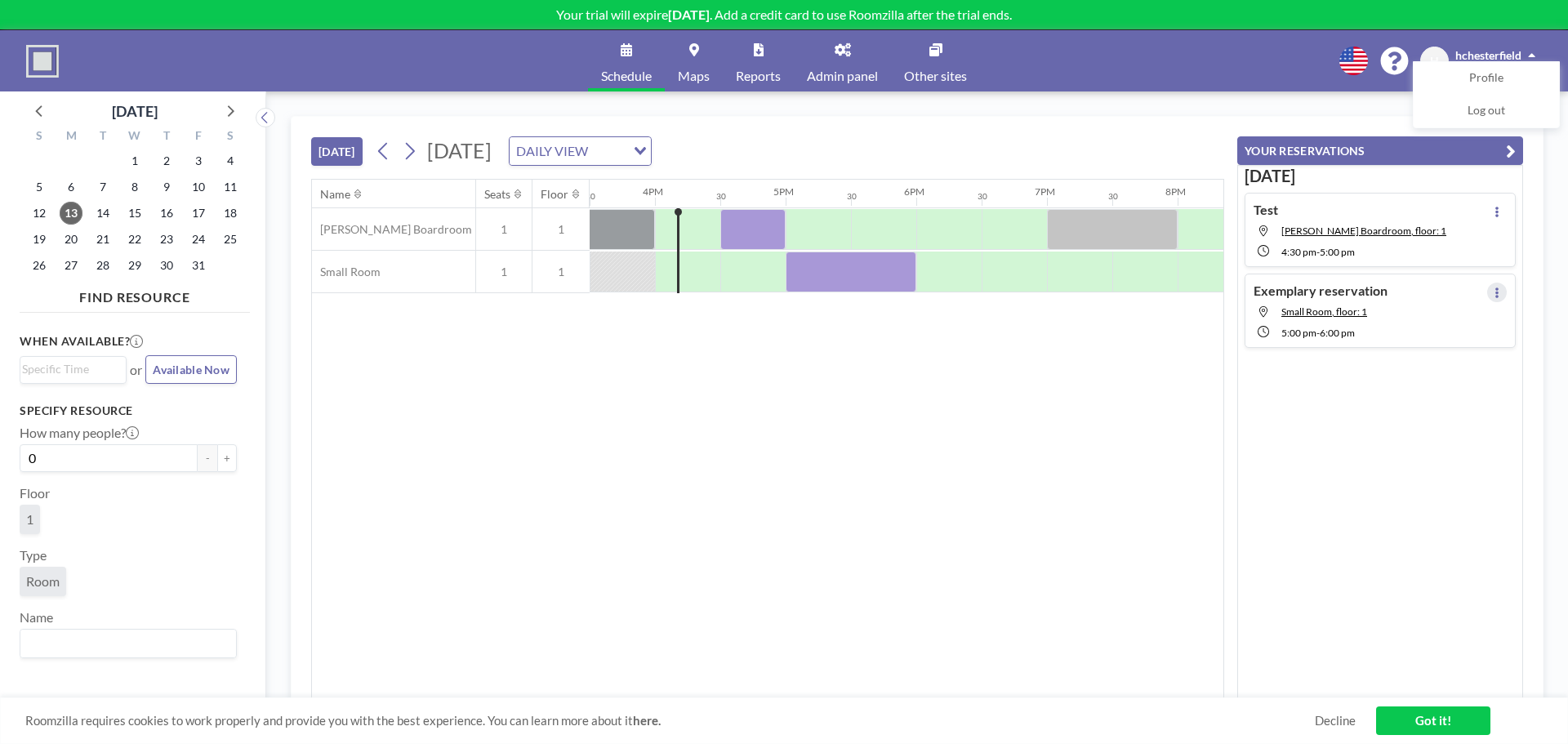
click at [1487, 284] on button at bounding box center [1497, 292] width 19 height 19
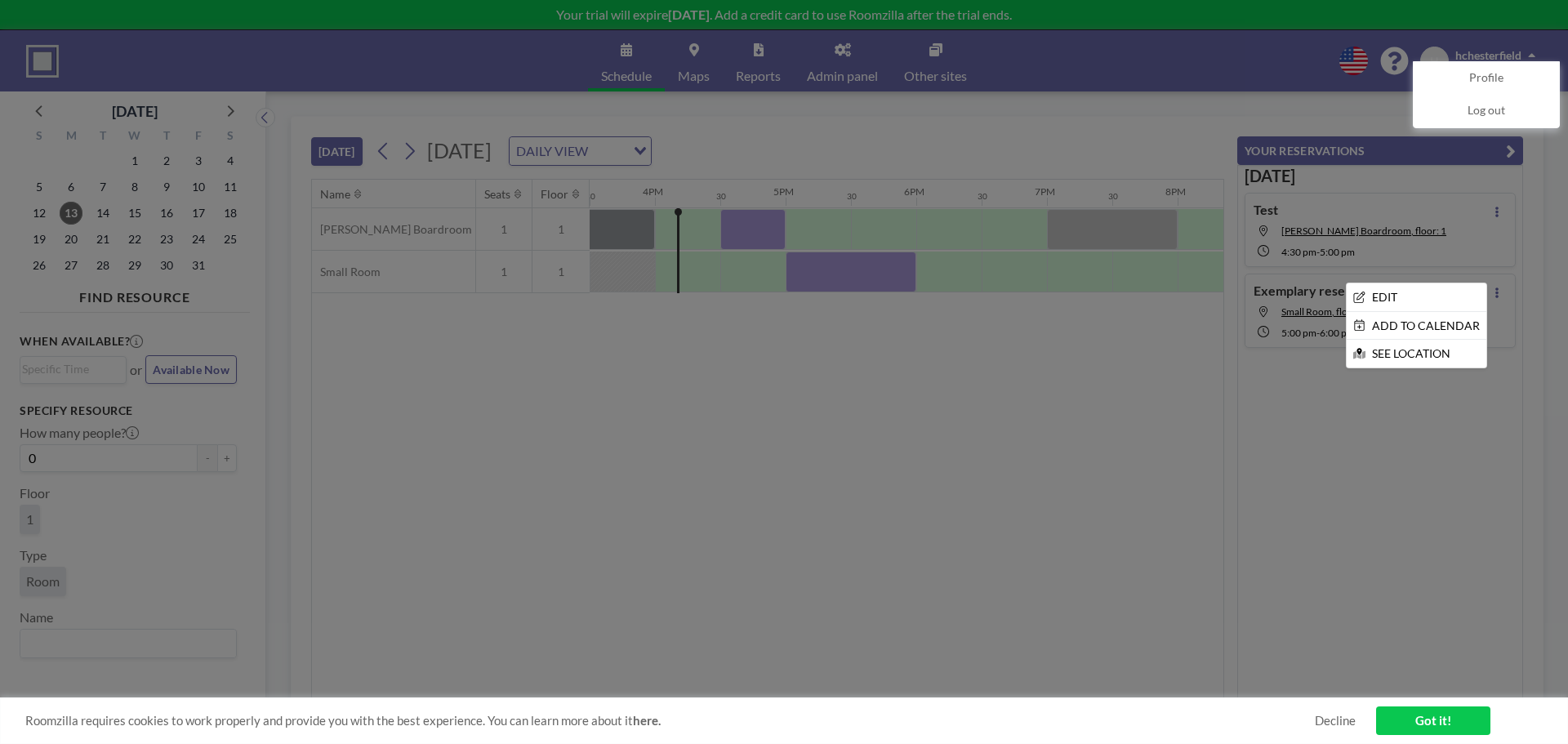
click at [1422, 431] on div at bounding box center [784, 372] width 1568 height 744
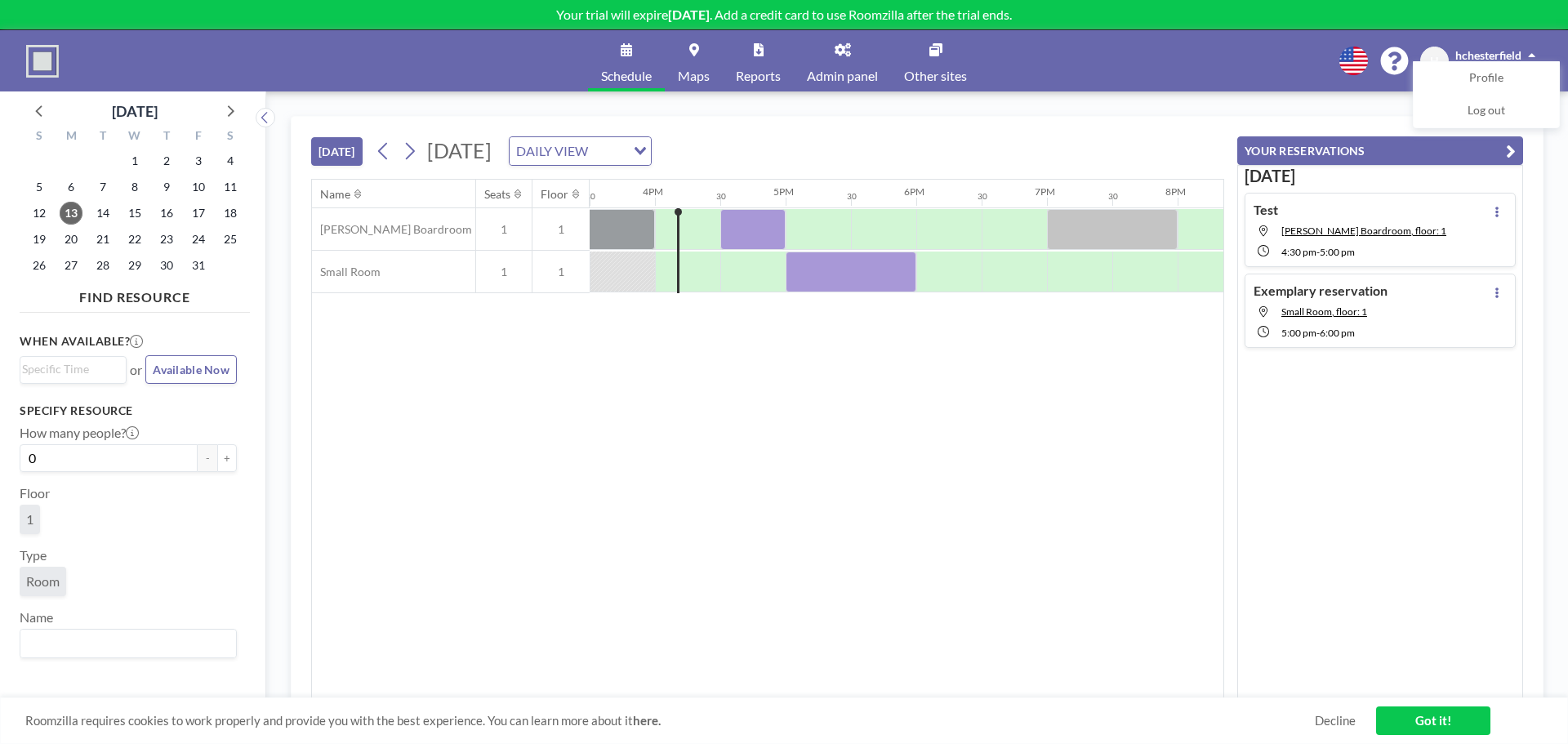
click at [1163, 444] on div "Name Seats Floor 12AM 30 1AM 30 2AM 30 3AM 30 4AM 30 5AM 30 6AM 30 7AM 30 8AM 3…" at bounding box center [768, 439] width 912 height 519
click at [853, 65] on link "Admin panel" at bounding box center [842, 61] width 97 height 61
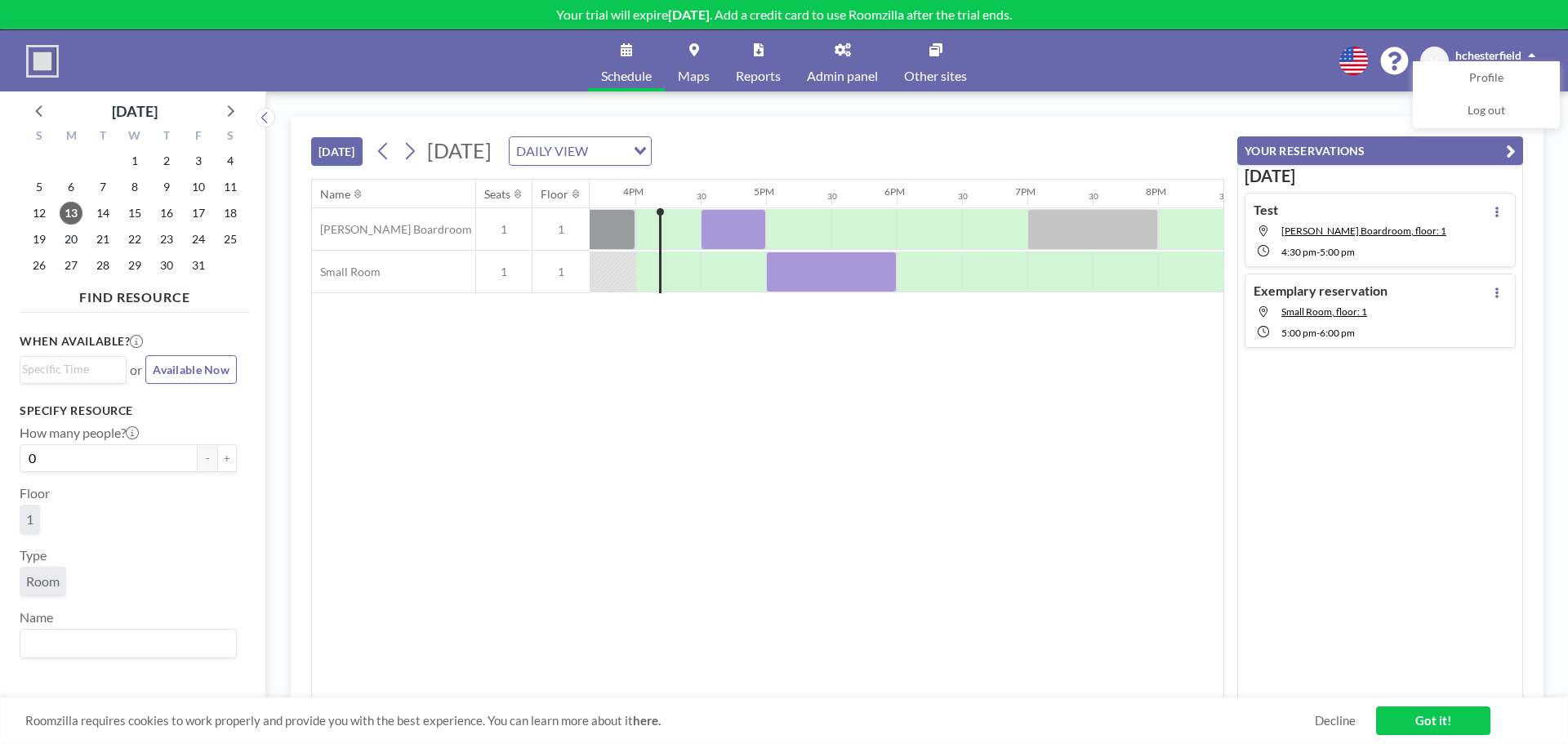
scroll to position [0, 2051]
click at [626, 155] on div "DAILY VIEW" at bounding box center [567, 149] width 116 height 24
click at [770, 205] on li "WEEKLY VIEW" at bounding box center [757, 204] width 140 height 24
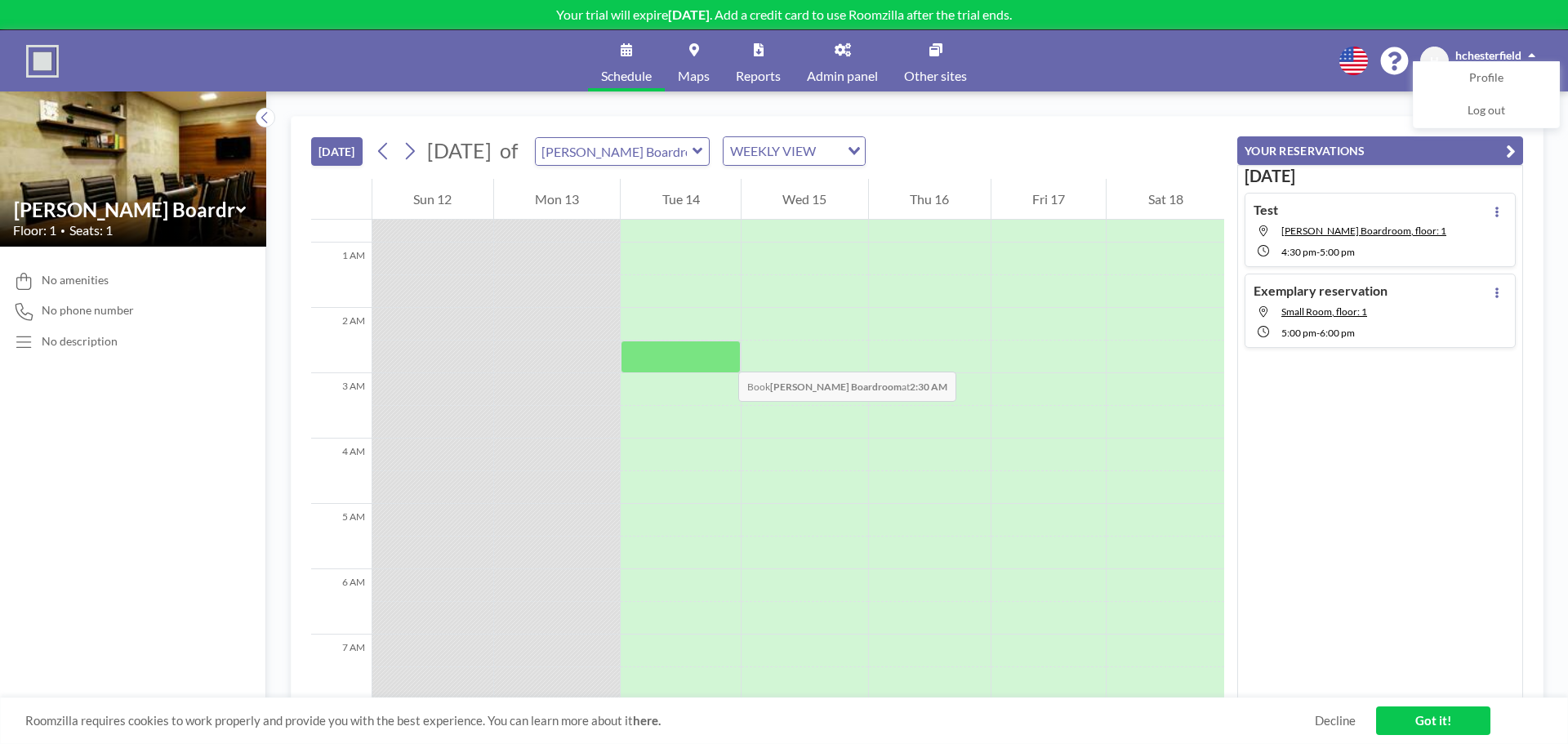
scroll to position [0, 0]
click at [809, 148] on div "WEEKLY VIEW" at bounding box center [781, 149] width 116 height 24
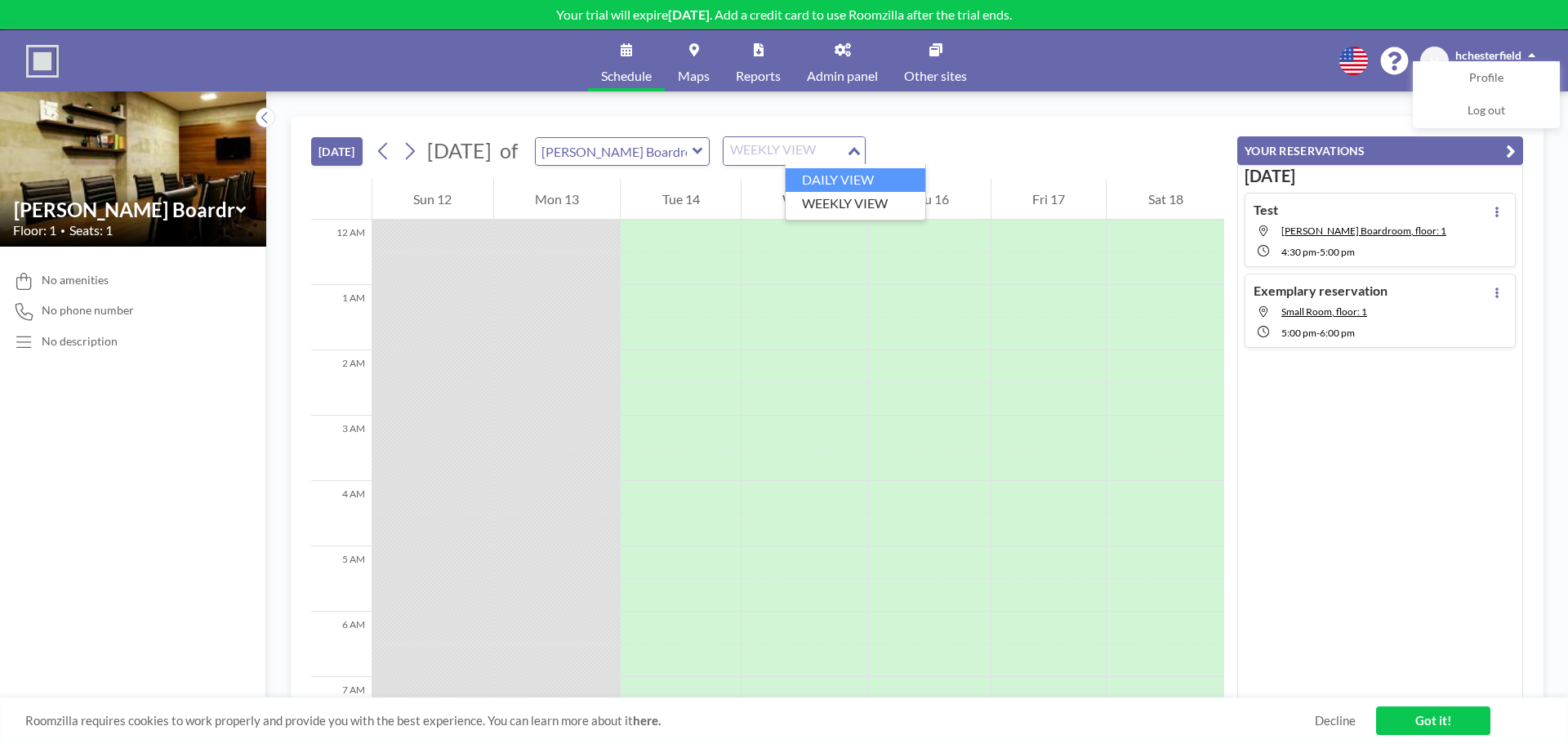
click at [830, 184] on li "DAILY VIEW" at bounding box center [855, 181] width 140 height 24
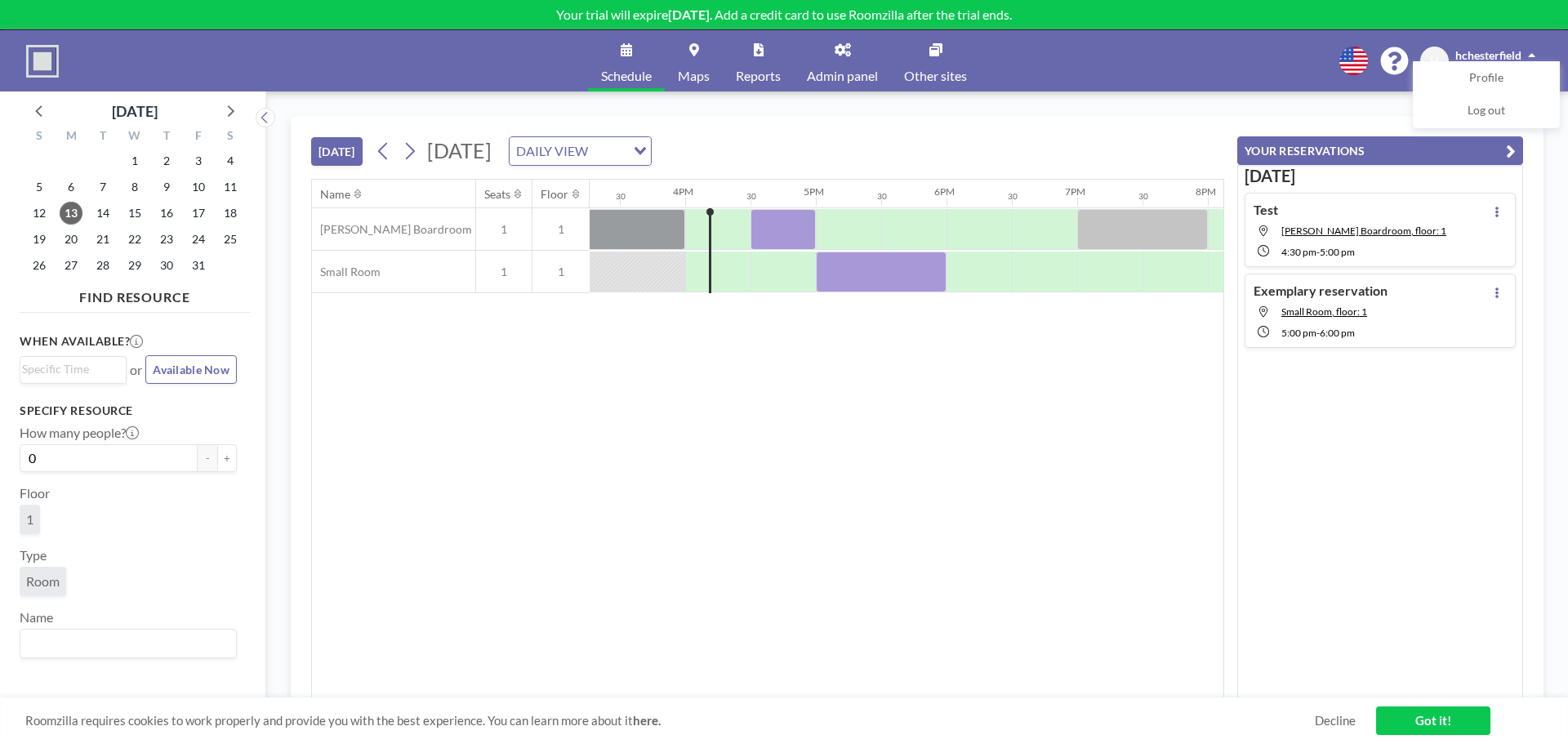
scroll to position [0, 2026]
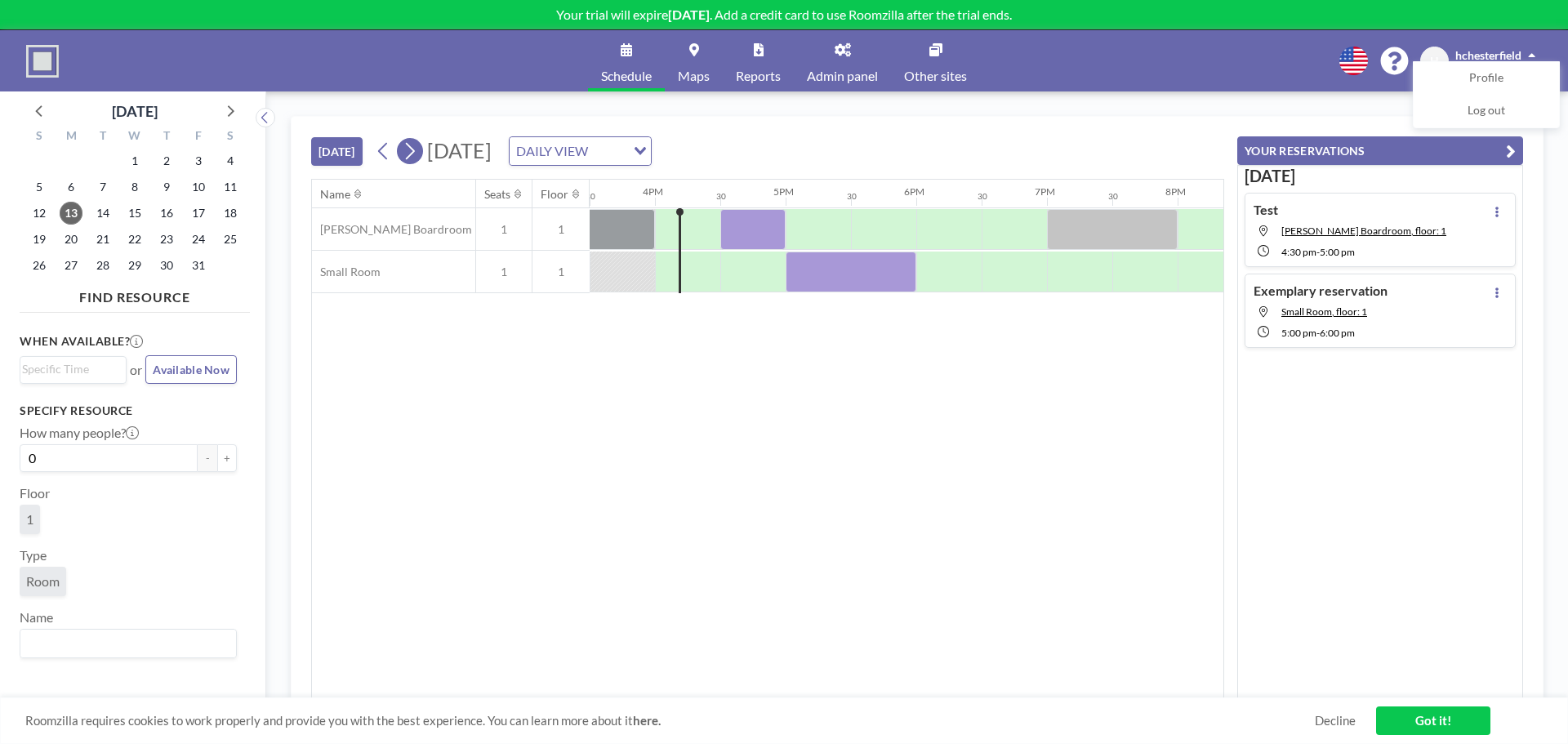
click at [417, 148] on icon at bounding box center [410, 151] width 16 height 24
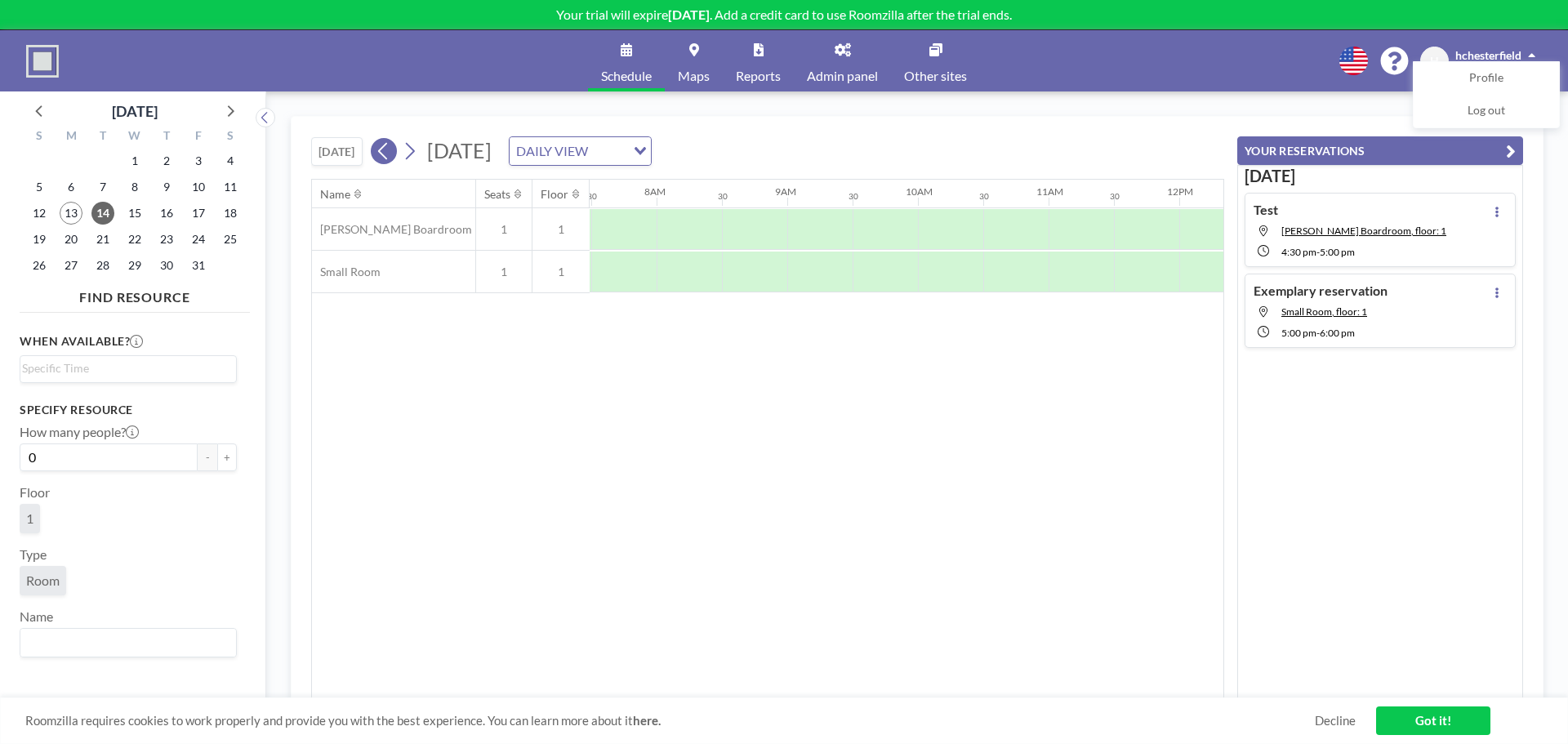
scroll to position [0, 980]
click at [386, 155] on icon at bounding box center [383, 151] width 9 height 18
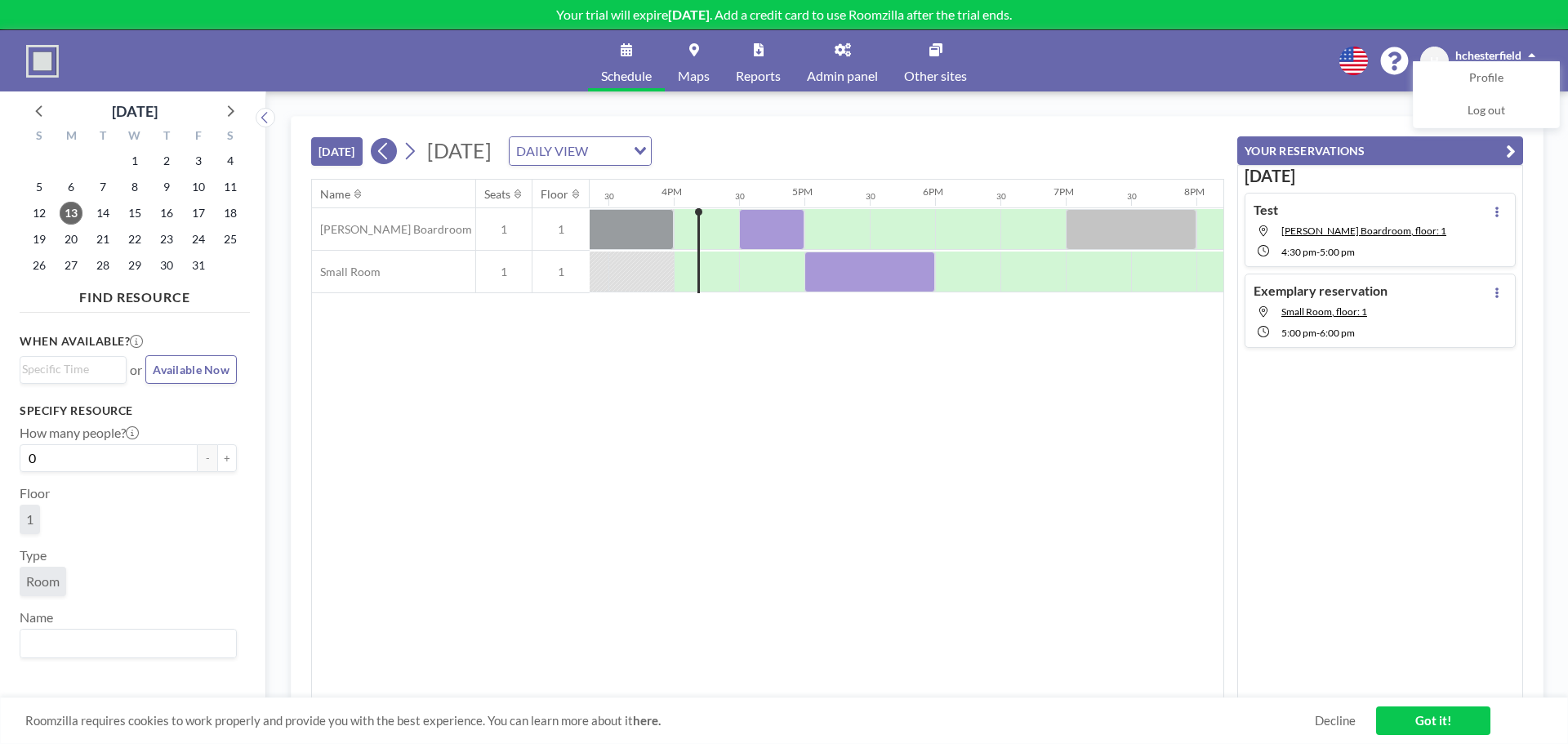
scroll to position [0, 2026]
click at [819, 79] on span "Admin panel" at bounding box center [842, 76] width 71 height 13
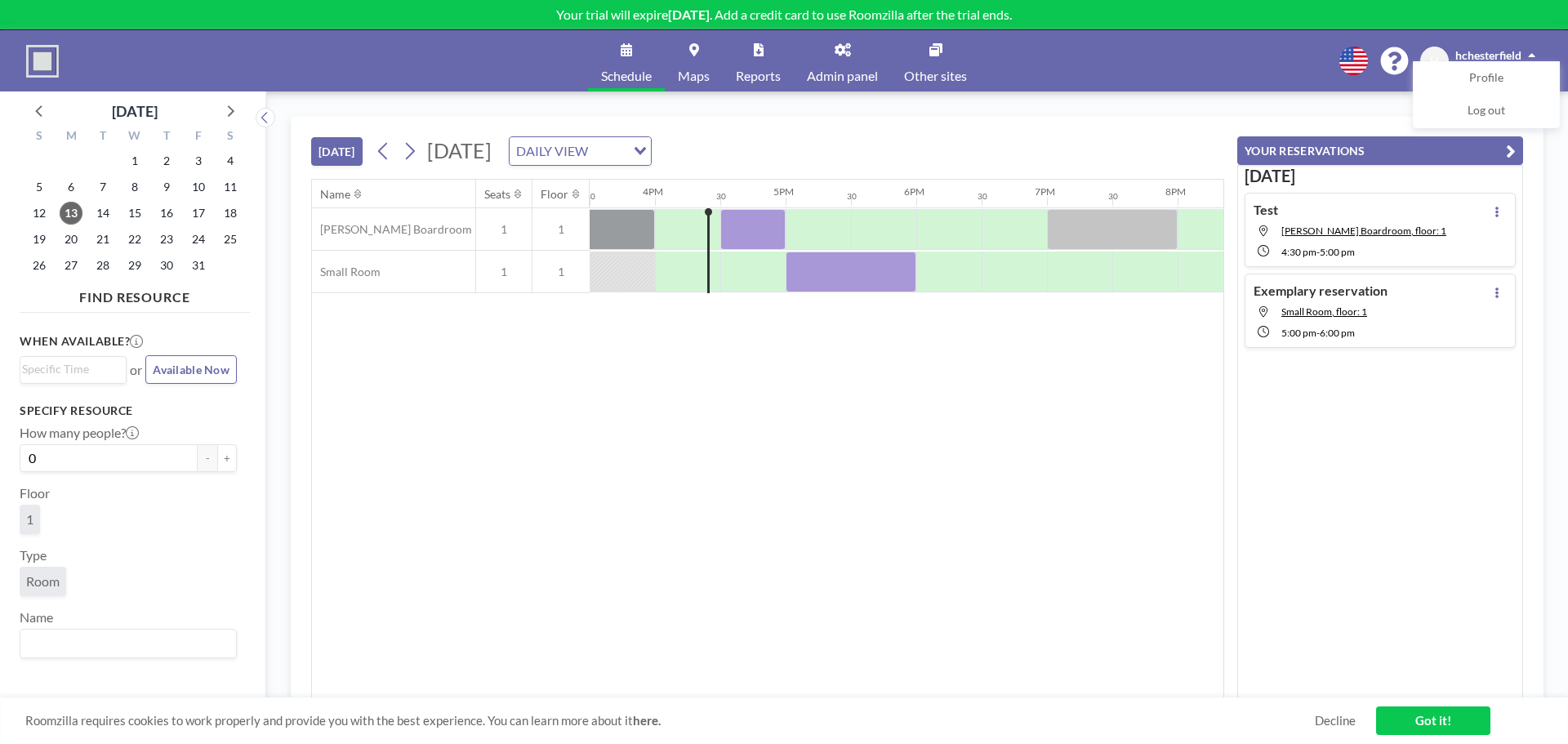
click at [44, 53] on img at bounding box center [42, 60] width 32 height 32
click at [1106, 223] on div at bounding box center [1112, 230] width 131 height 41
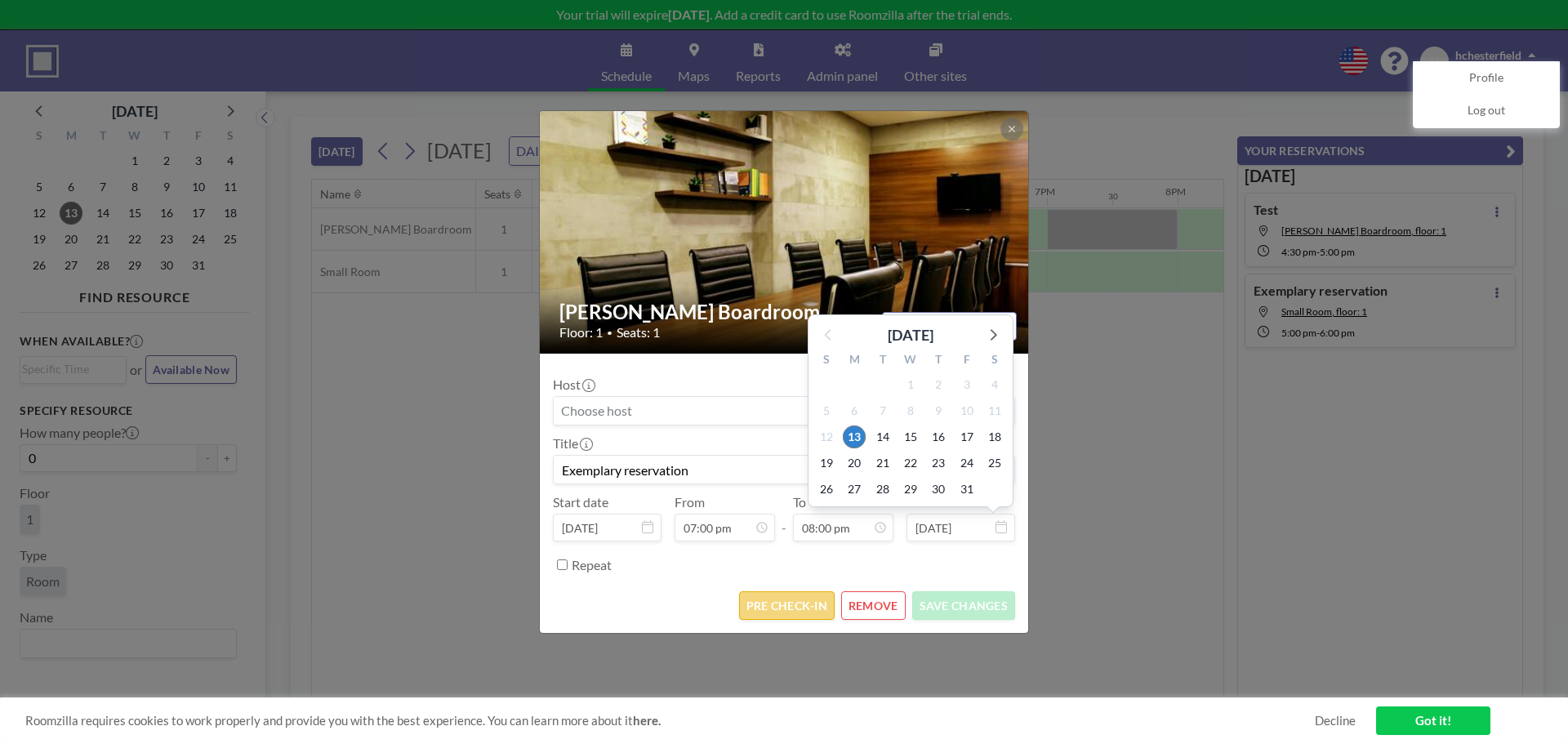
scroll to position [1163, 0]
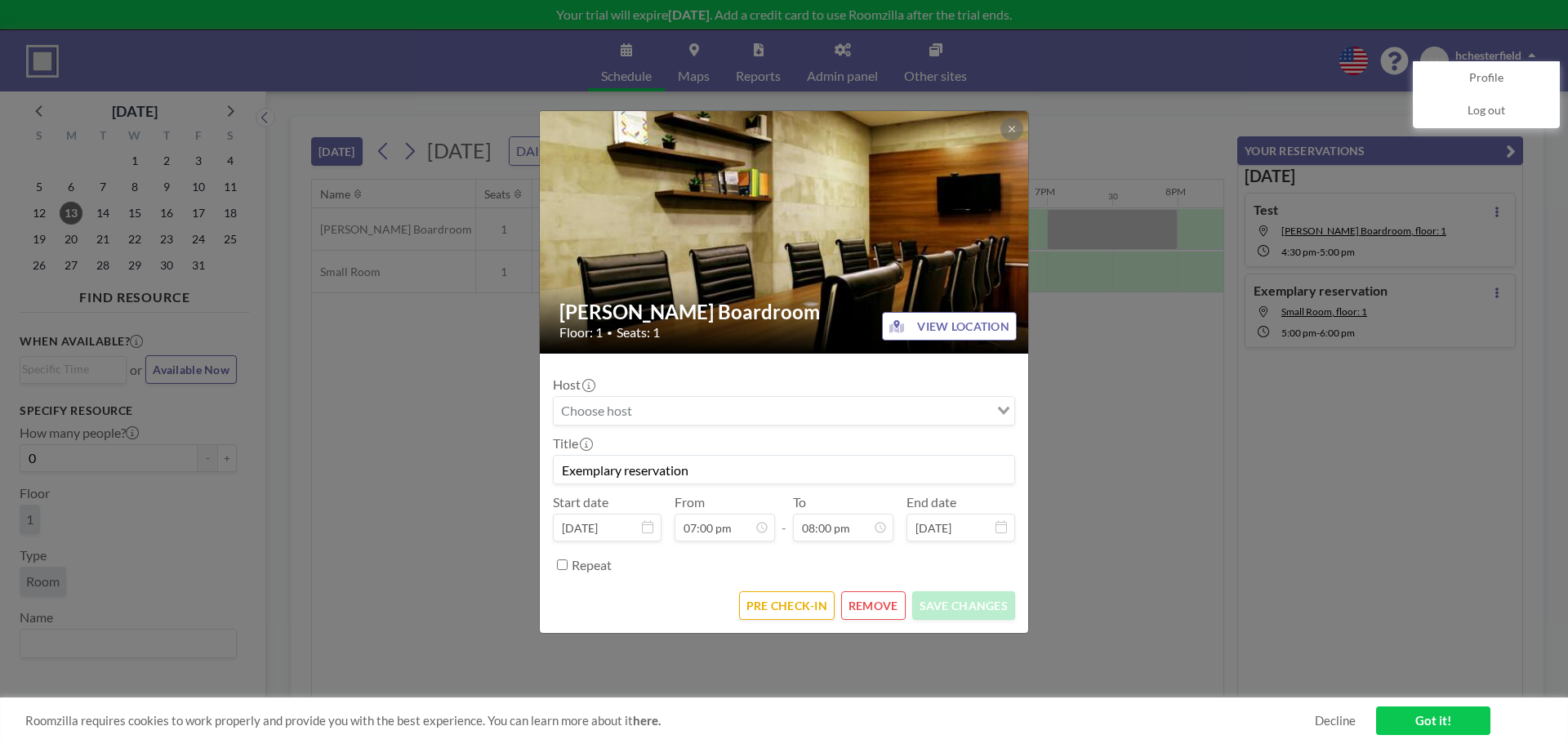
click at [870, 613] on button "REMOVE" at bounding box center [874, 605] width 65 height 29
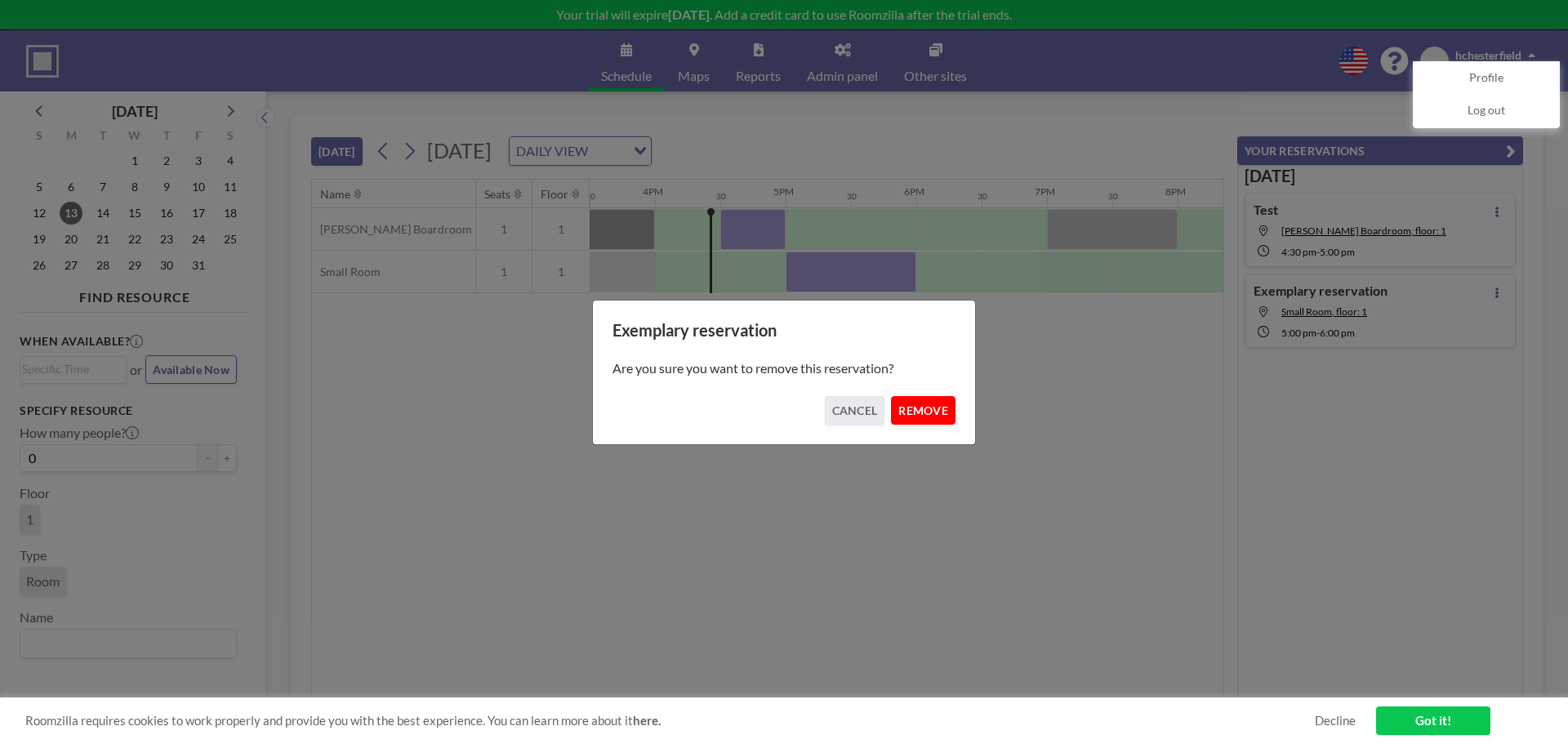
click at [918, 404] on button "REMOVE" at bounding box center [924, 410] width 65 height 29
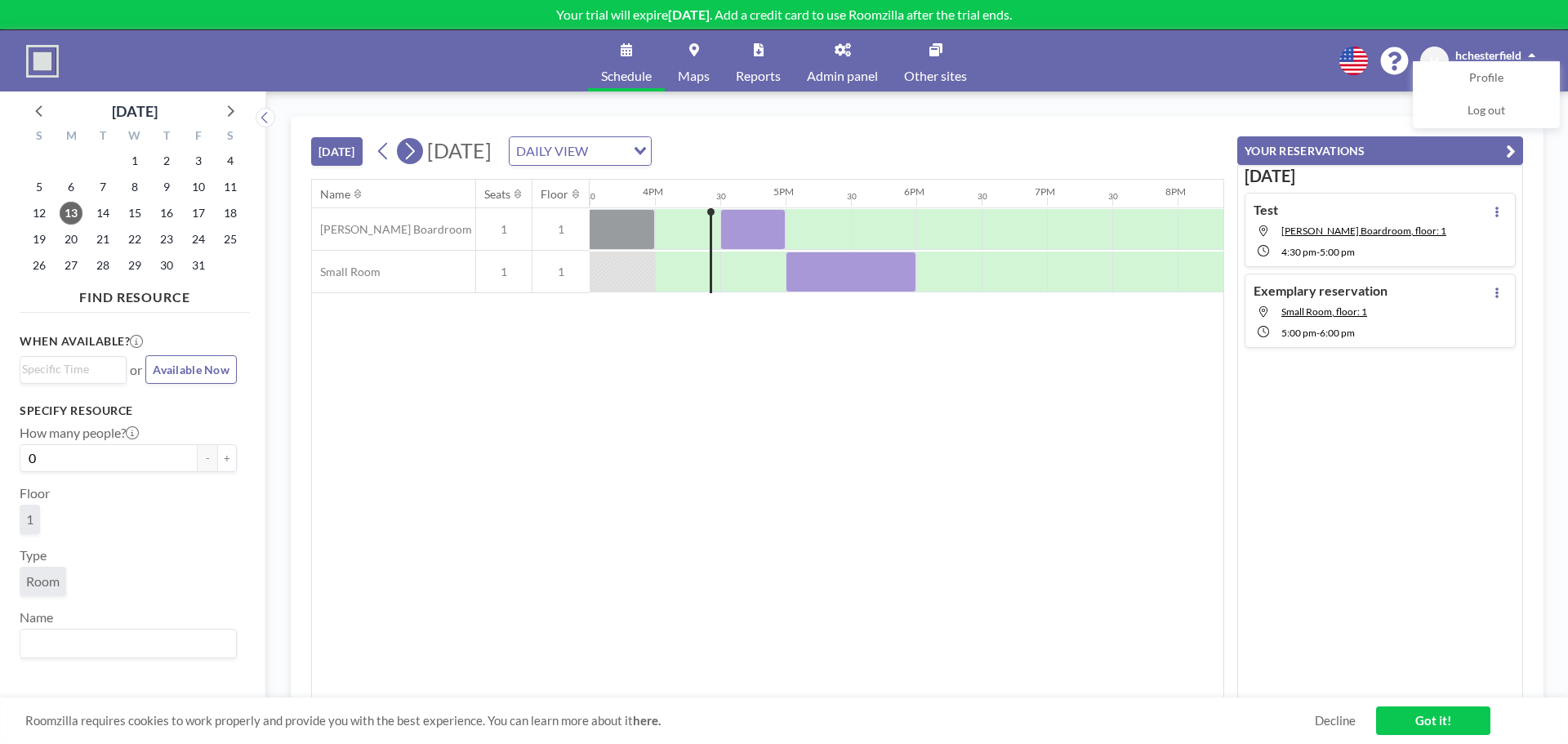
click at [424, 154] on button at bounding box center [410, 151] width 26 height 26
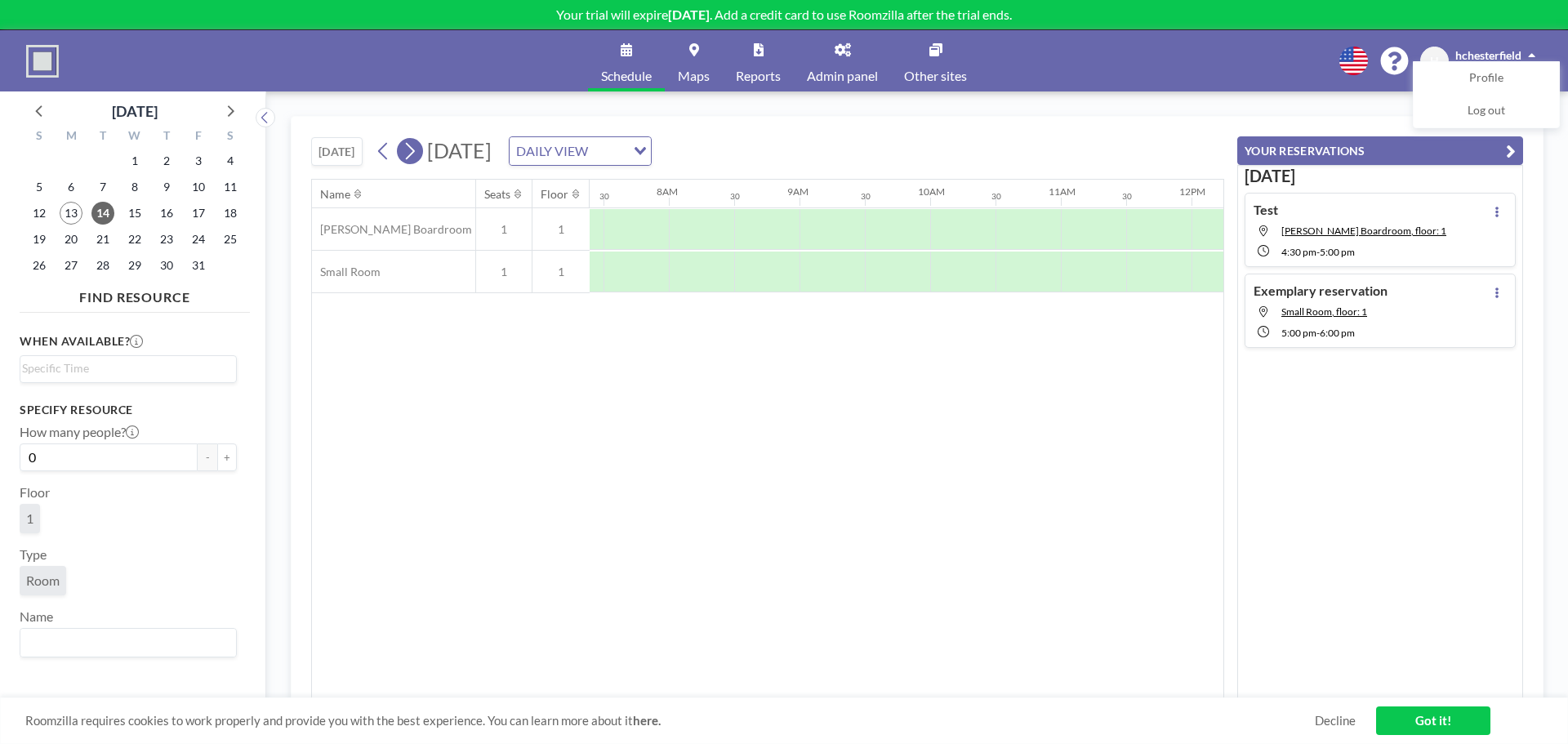
scroll to position [0, 980]
click at [388, 155] on icon at bounding box center [383, 151] width 16 height 24
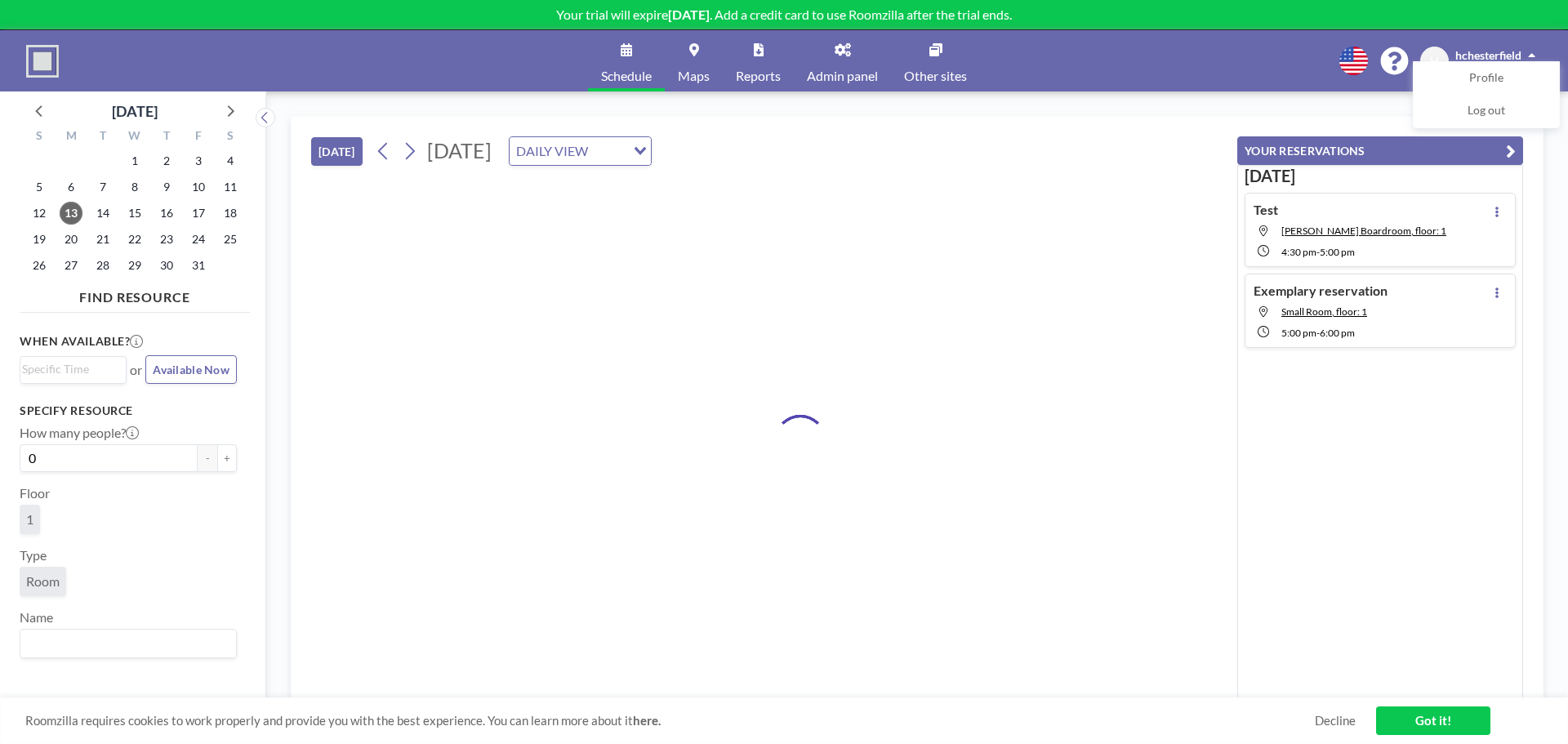
click at [626, 149] on div "DAILY VIEW" at bounding box center [567, 149] width 116 height 24
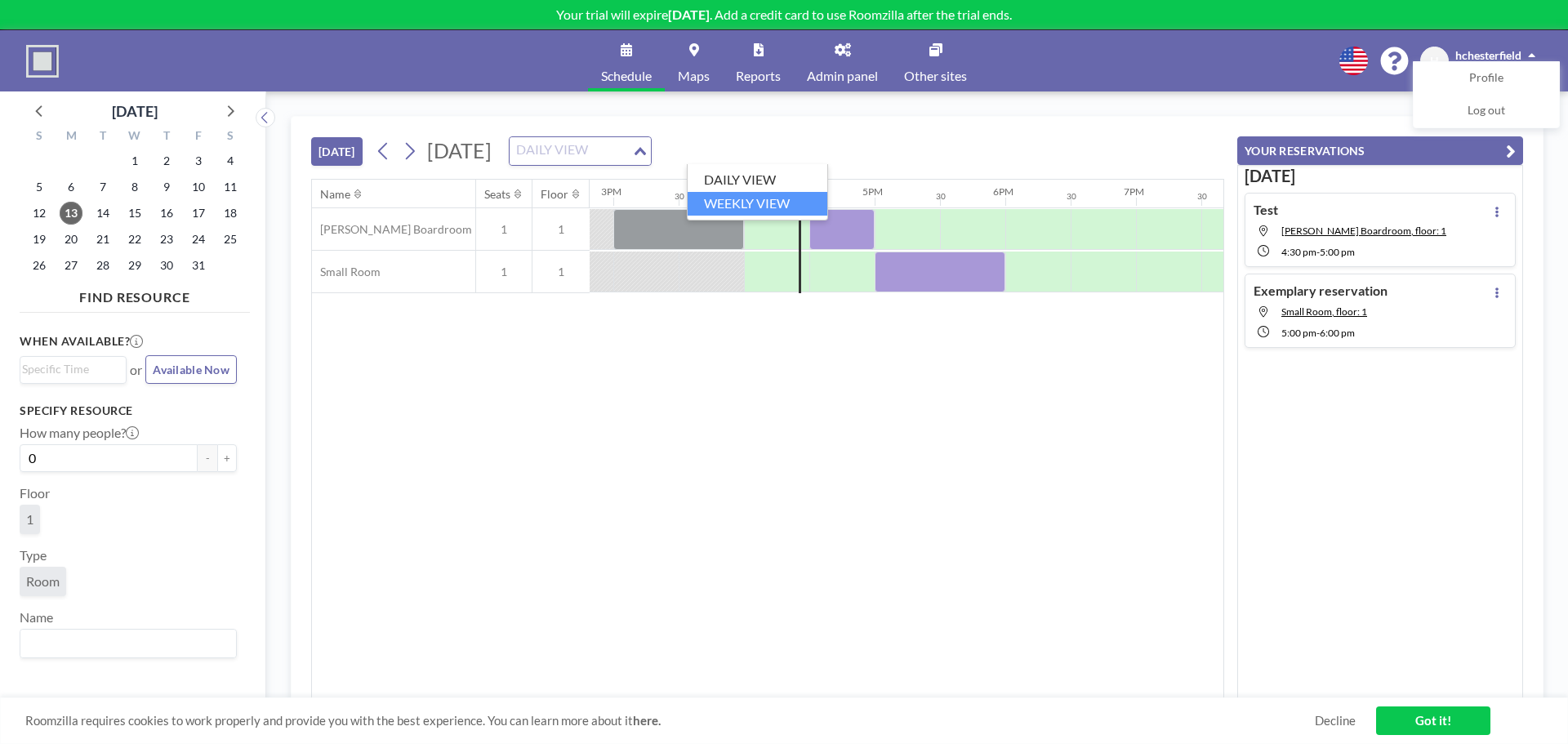
scroll to position [0, 1988]
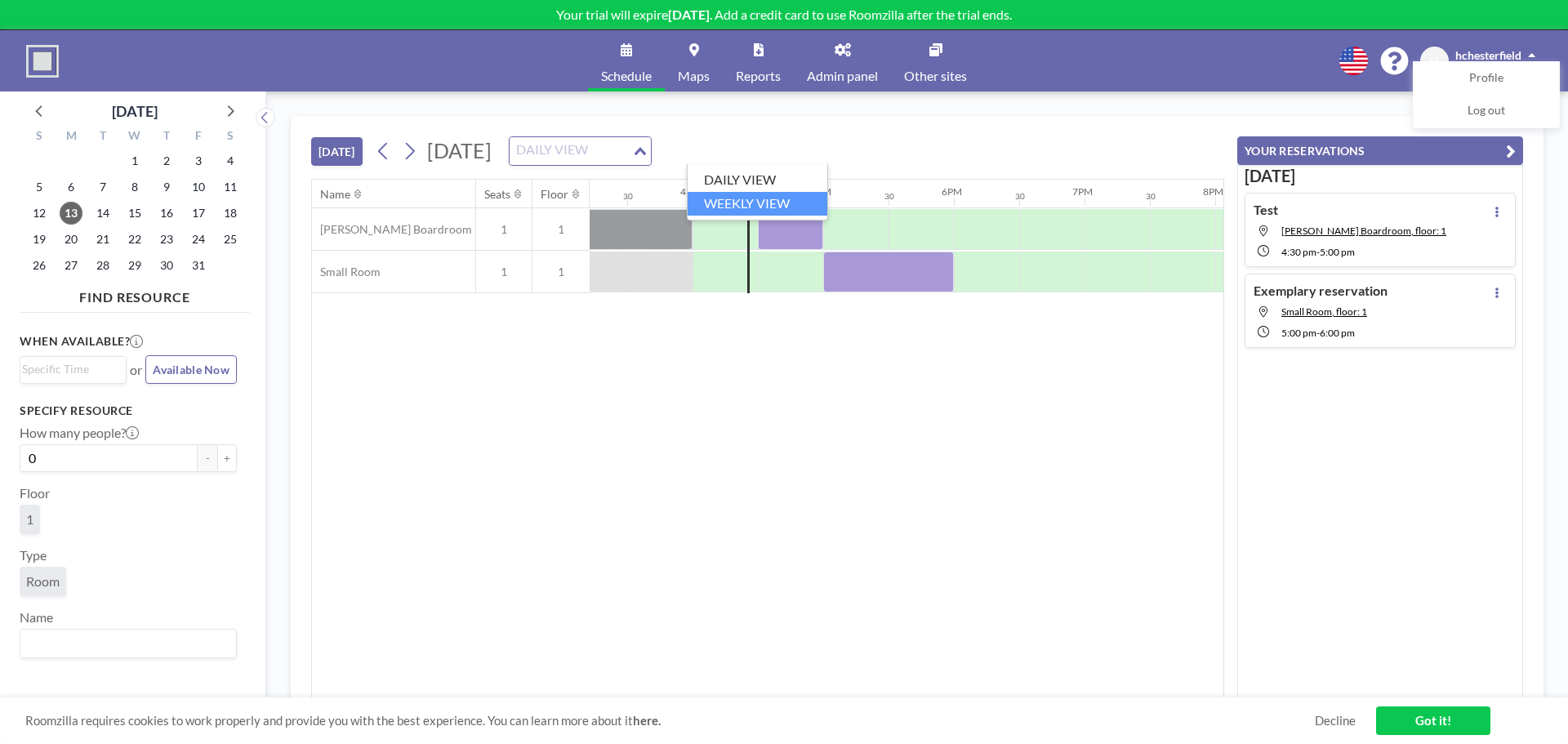
click at [760, 195] on li "WEEKLY VIEW" at bounding box center [757, 204] width 140 height 24
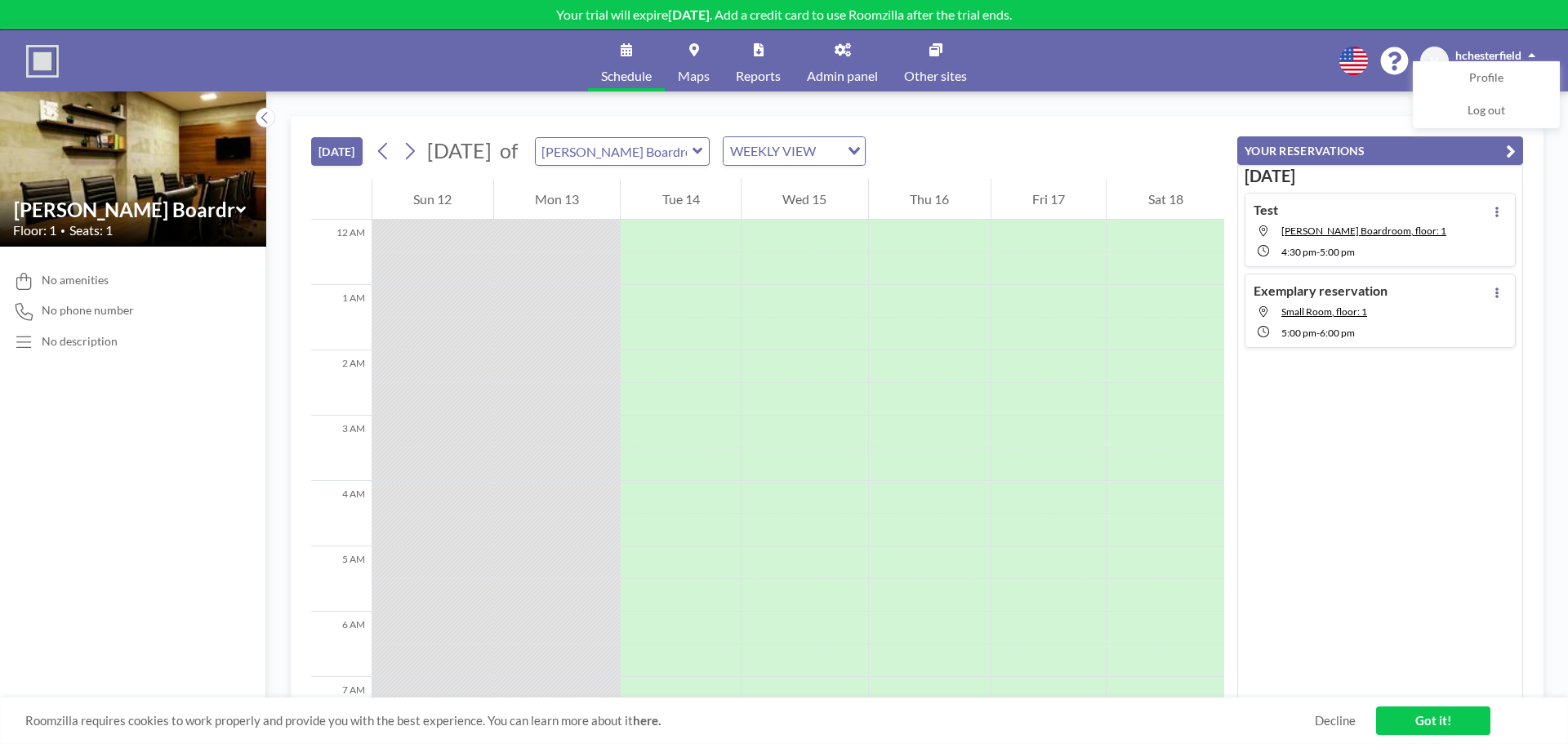
click at [245, 210] on icon at bounding box center [241, 210] width 10 height 17
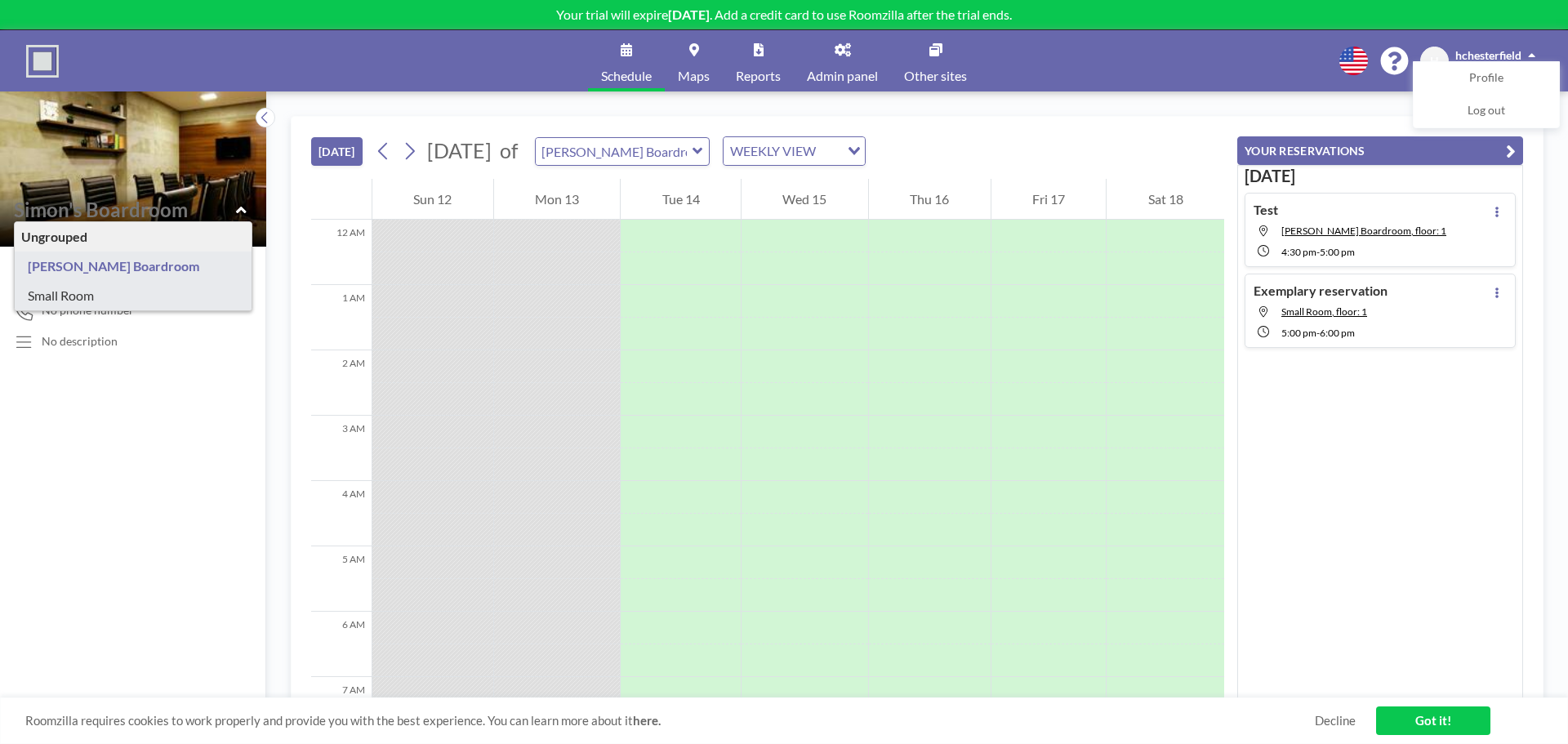
type input "Small Room"
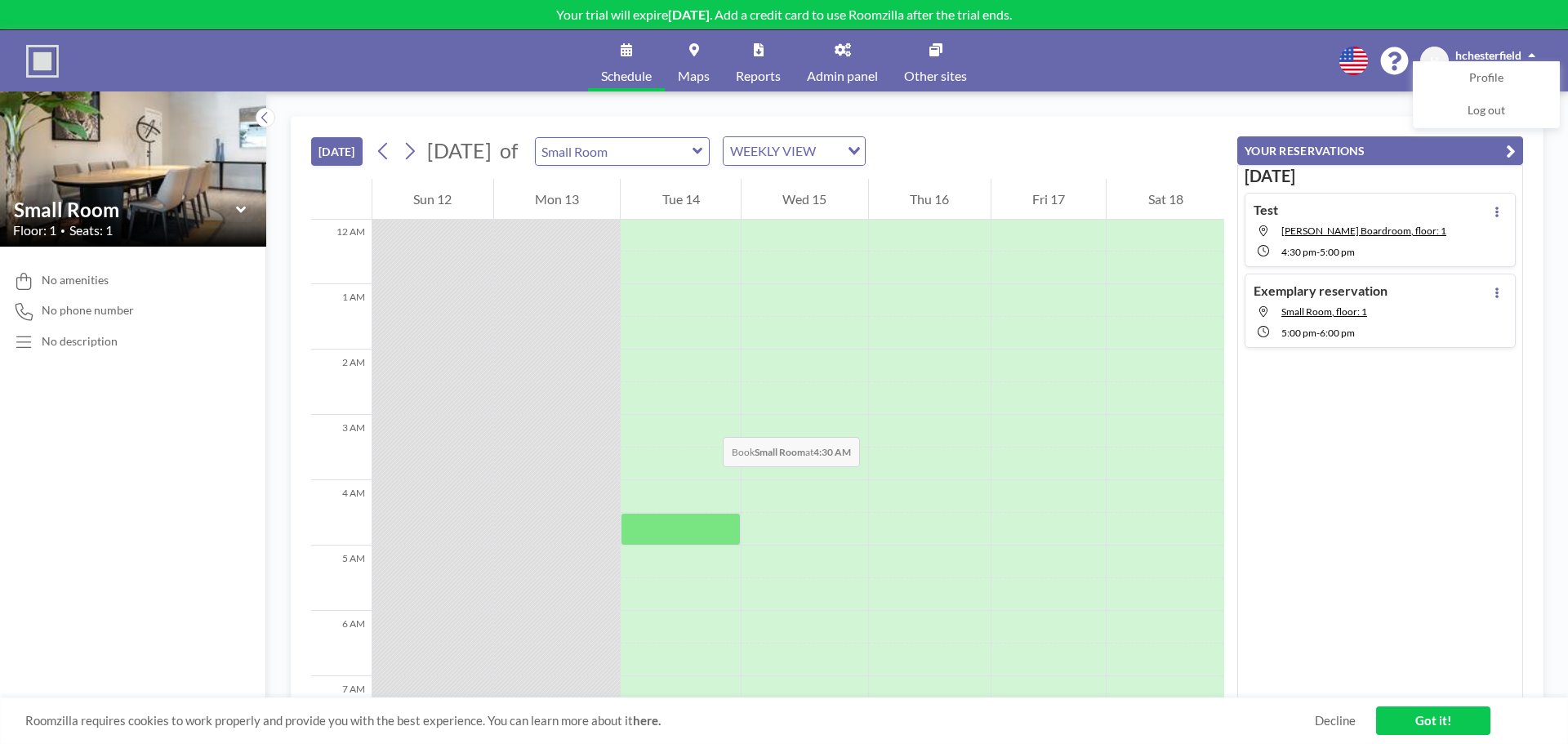
scroll to position [0, 0]
click at [830, 148] on div "WEEKLY VIEW" at bounding box center [781, 149] width 116 height 24
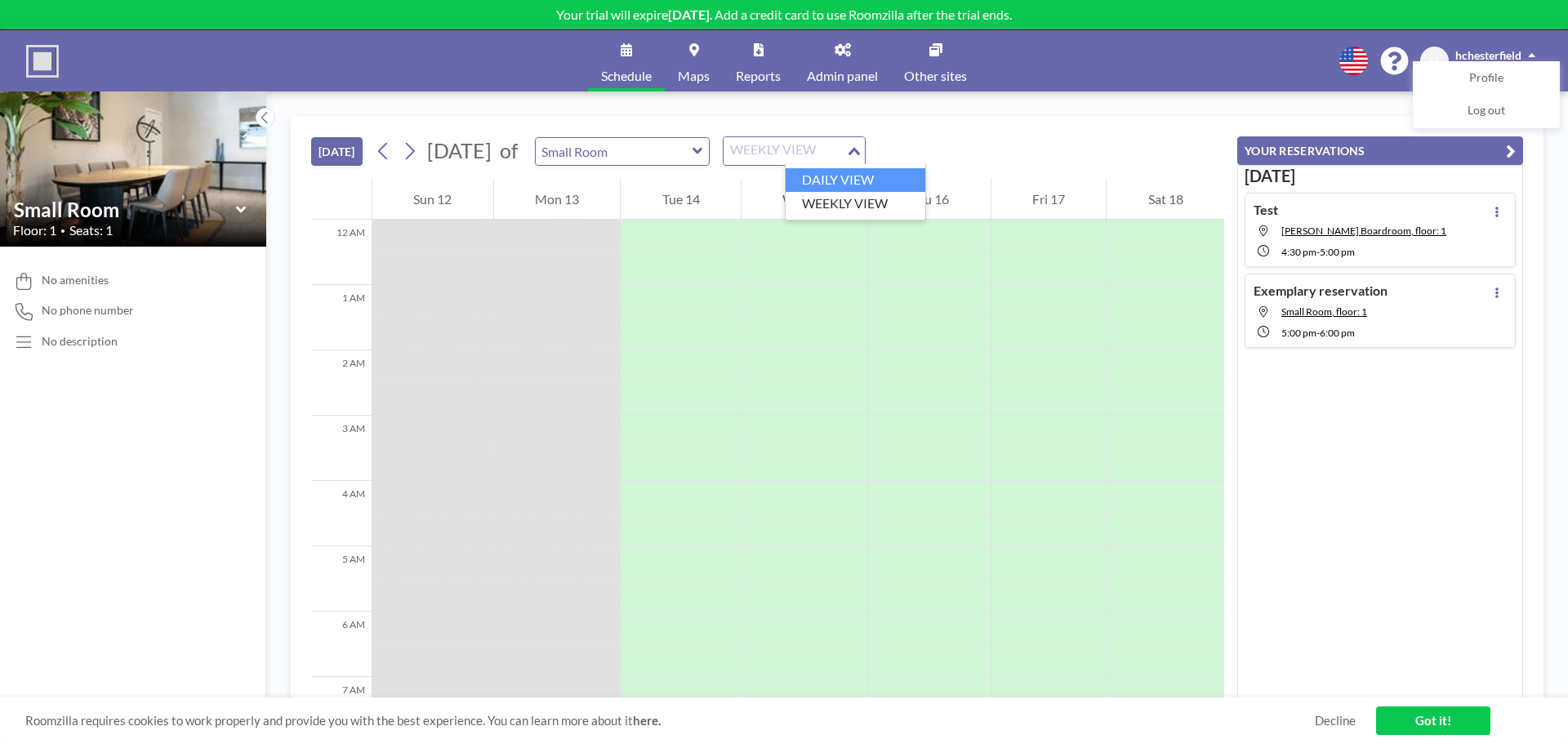
click at [845, 189] on li "DAILY VIEW" at bounding box center [855, 181] width 140 height 24
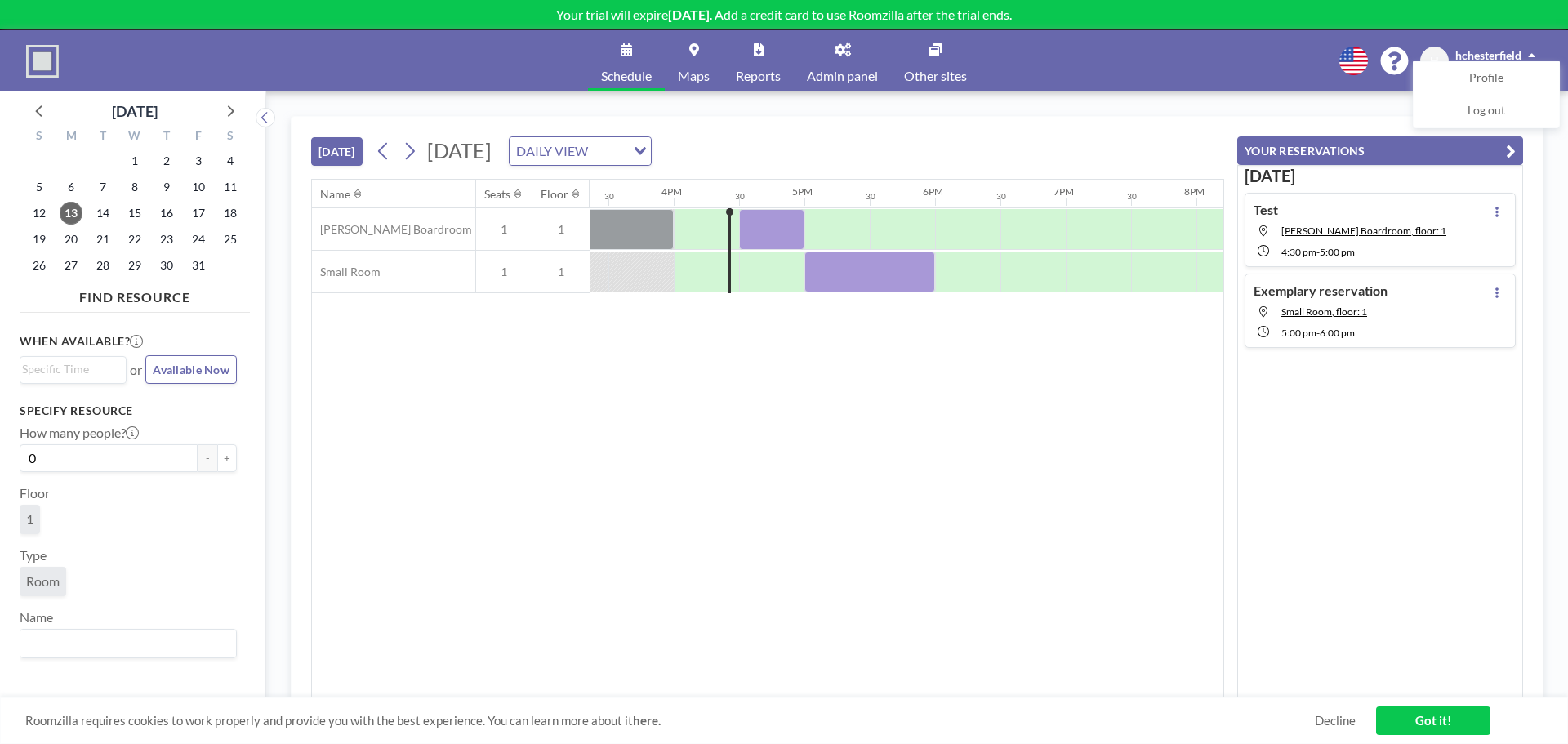
scroll to position [0, 2026]
click at [44, 55] on img at bounding box center [42, 60] width 32 height 32
click at [844, 55] on icon at bounding box center [843, 50] width 17 height 13
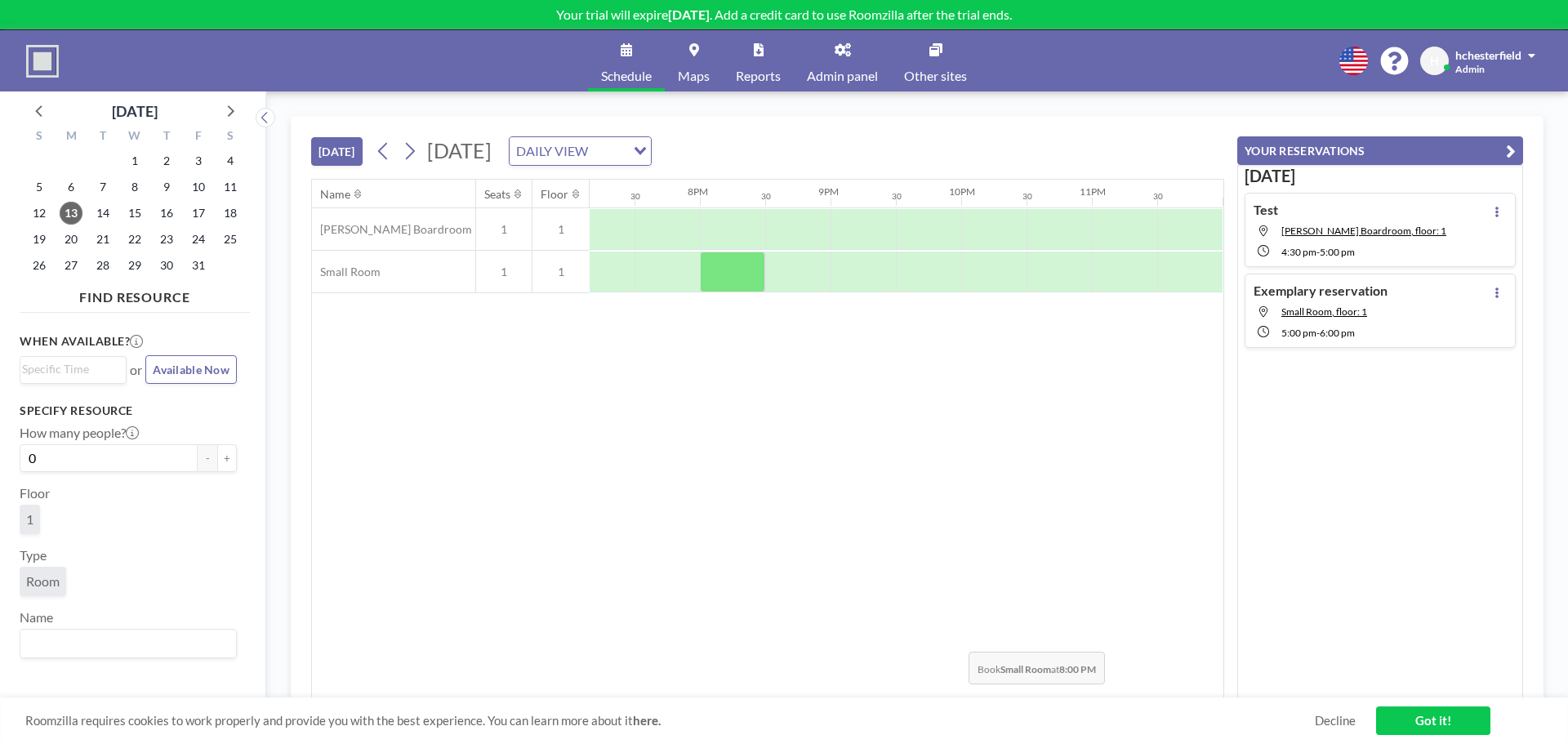
scroll to position [0, 2197]
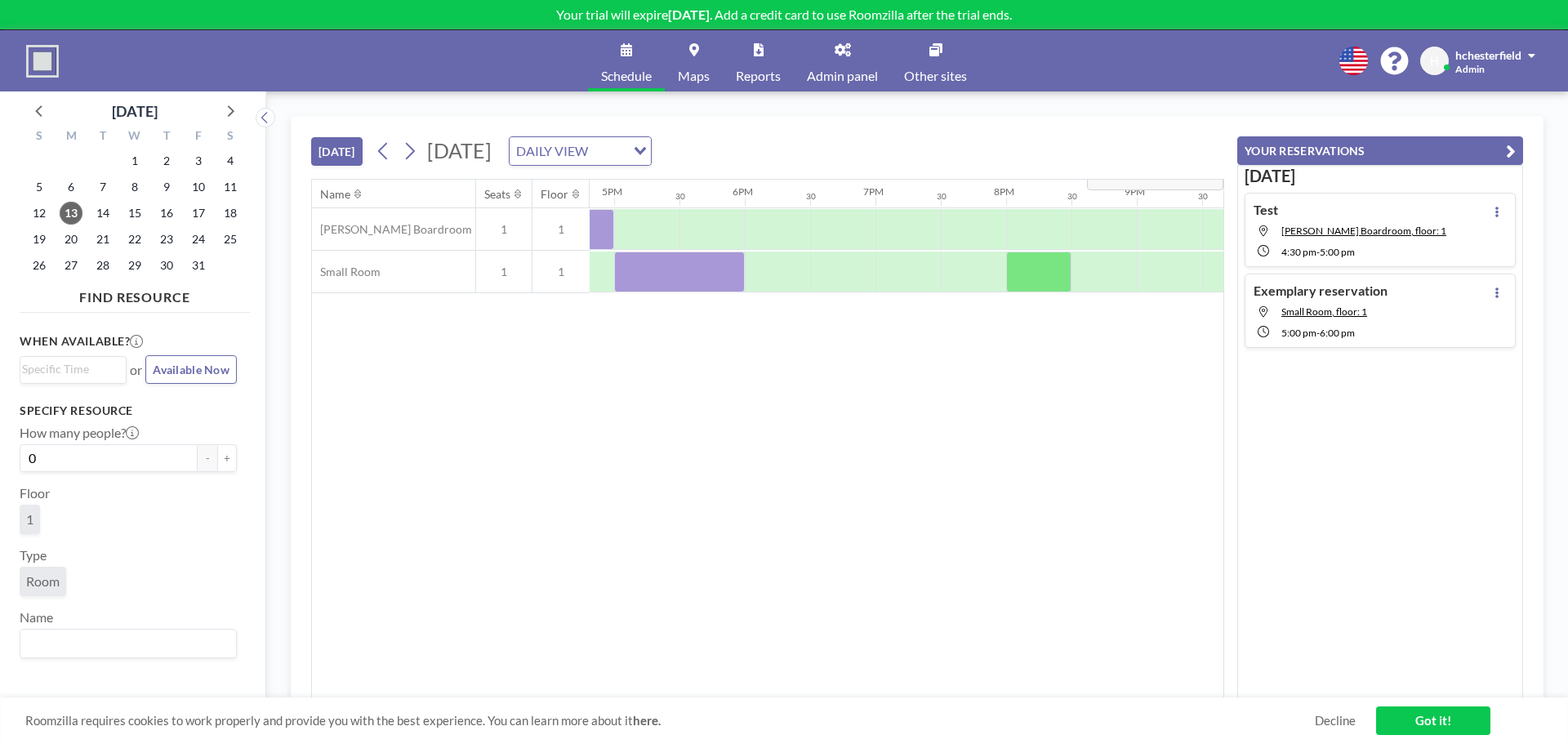
click at [1505, 151] on button "YOUR RESERVATIONS" at bounding box center [1380, 150] width 286 height 29
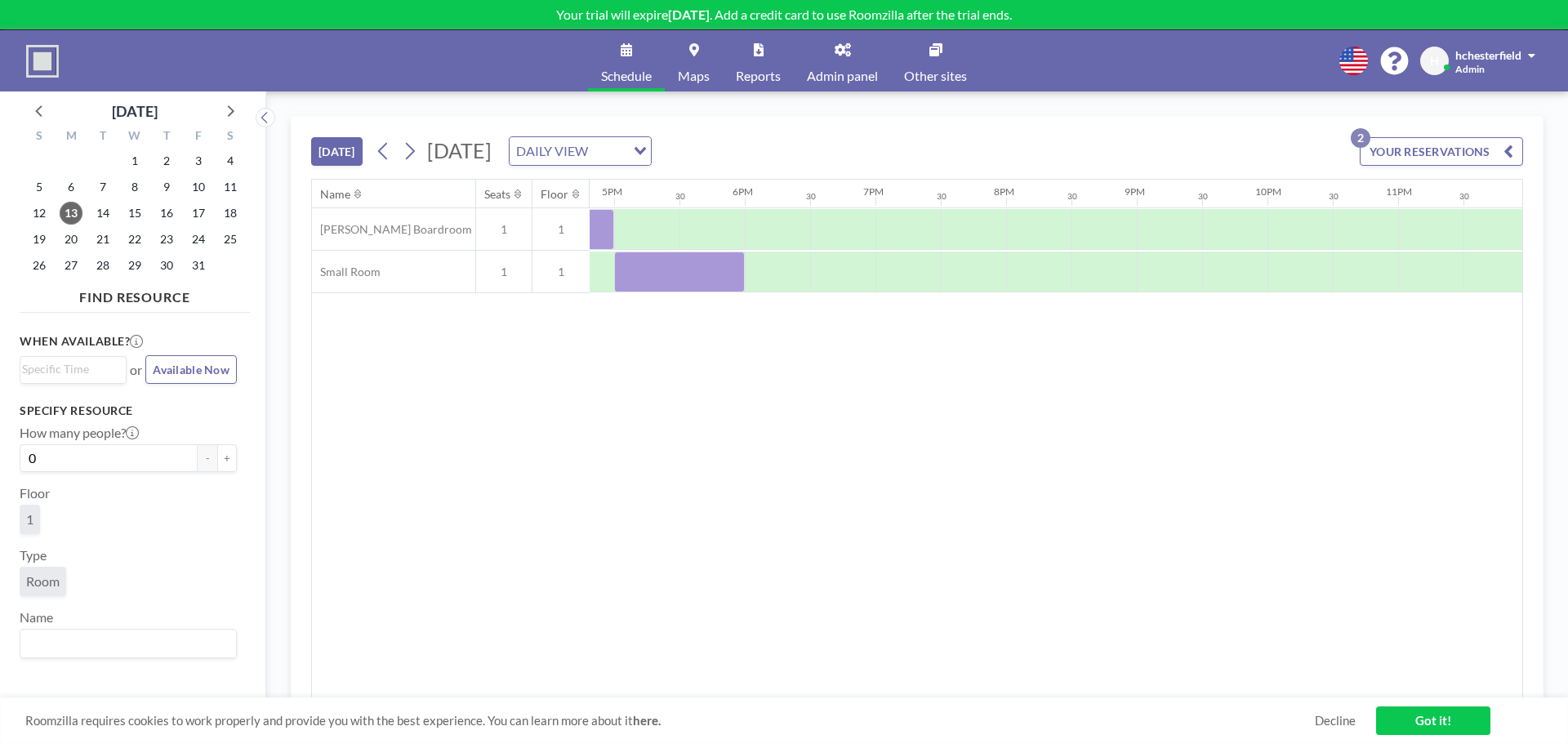
click at [821, 62] on link "Admin panel" at bounding box center [842, 61] width 97 height 61
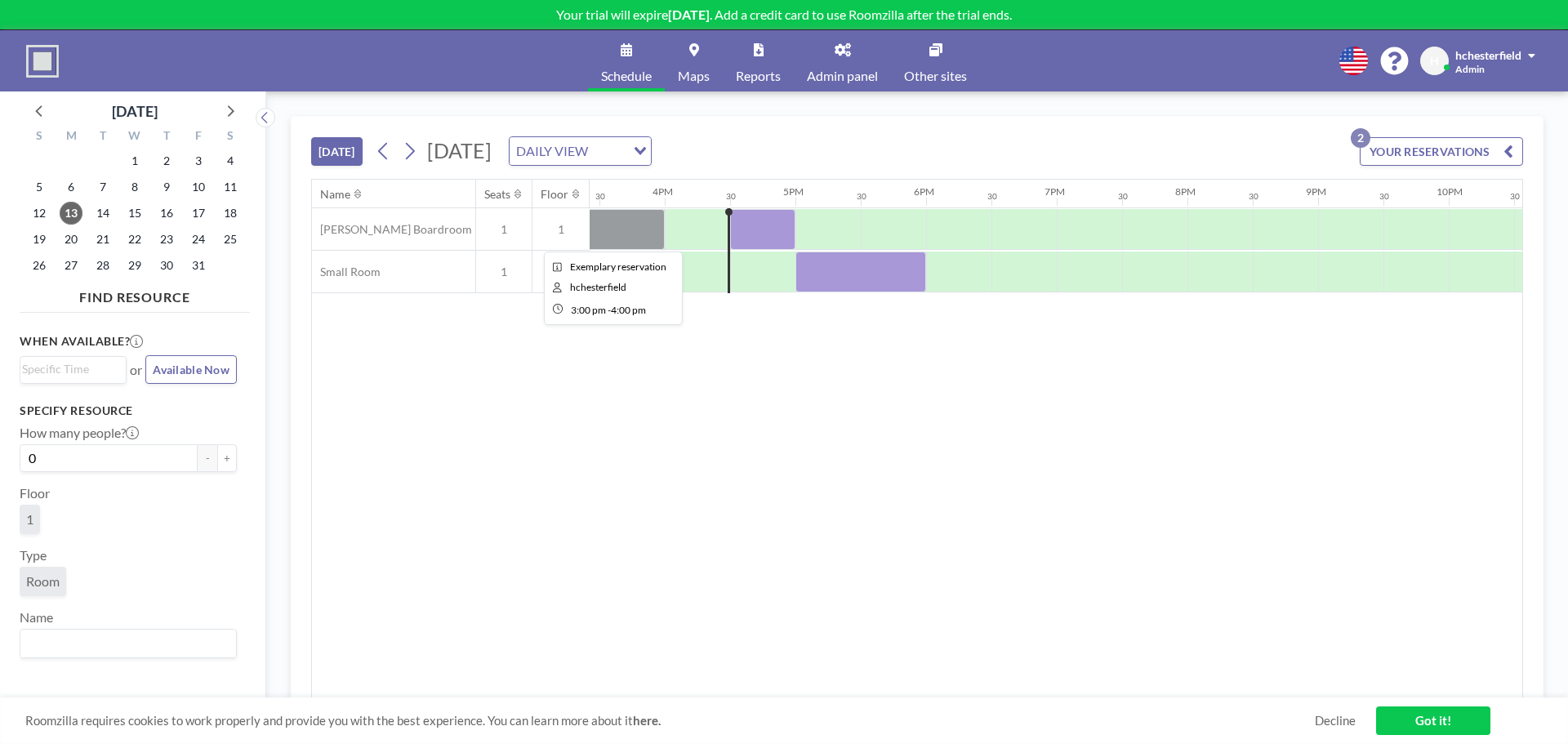
scroll to position [0, 2026]
